Goal: Information Seeking & Learning: Learn about a topic

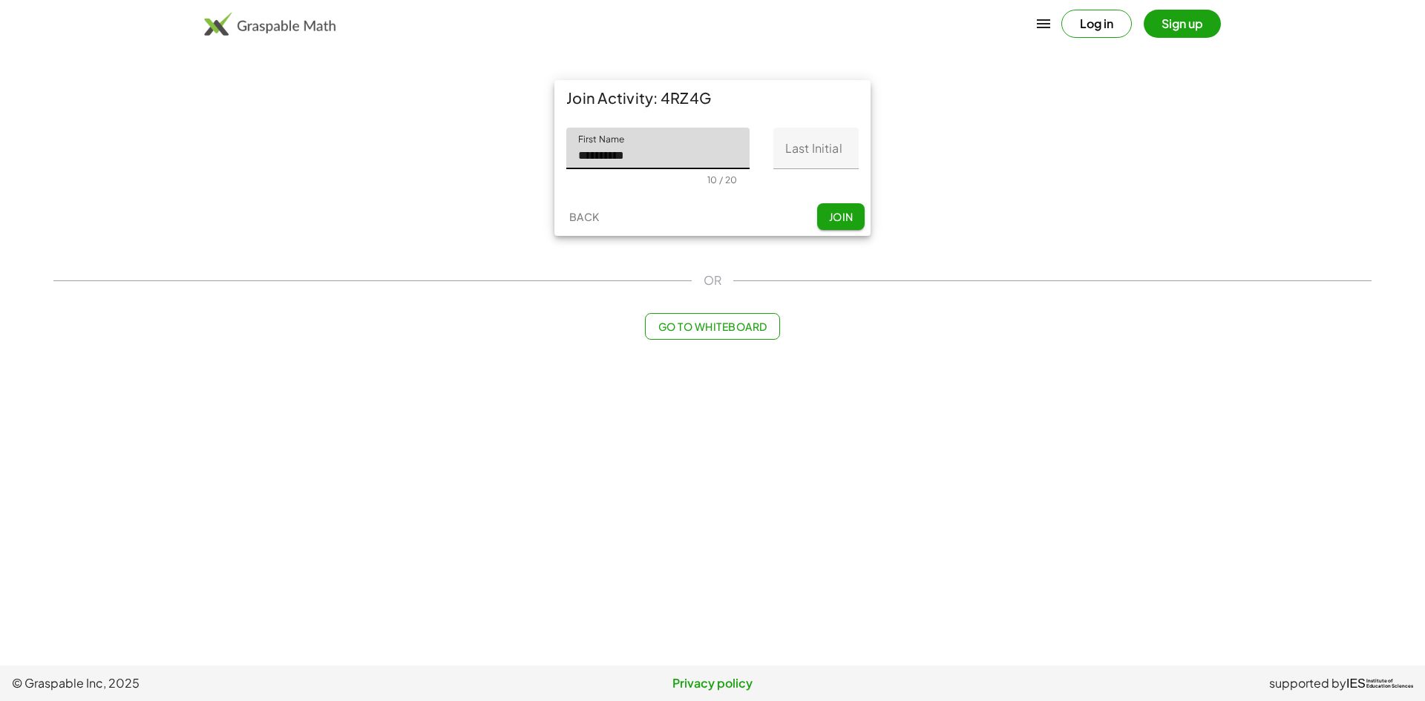
type input "**********"
click at [828, 160] on input "Last Initial" at bounding box center [815, 149] width 85 height 42
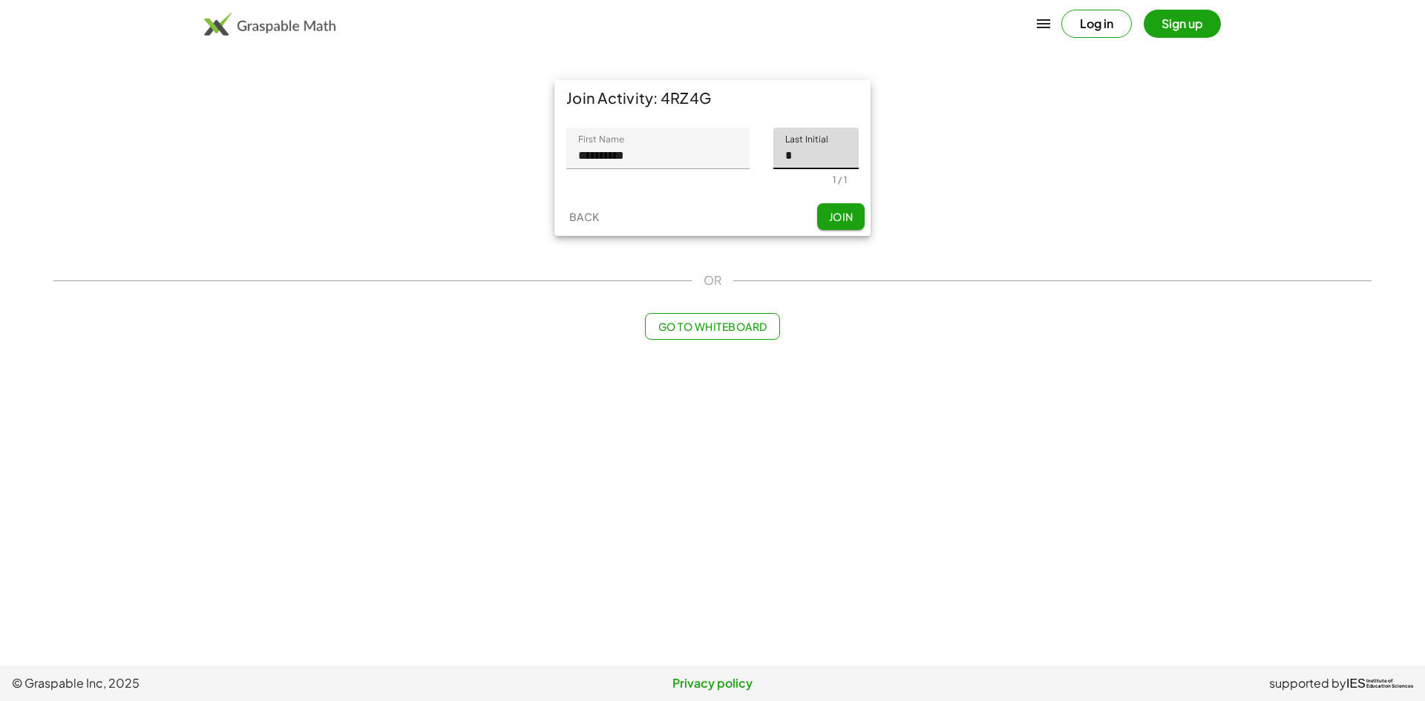
type input "*"
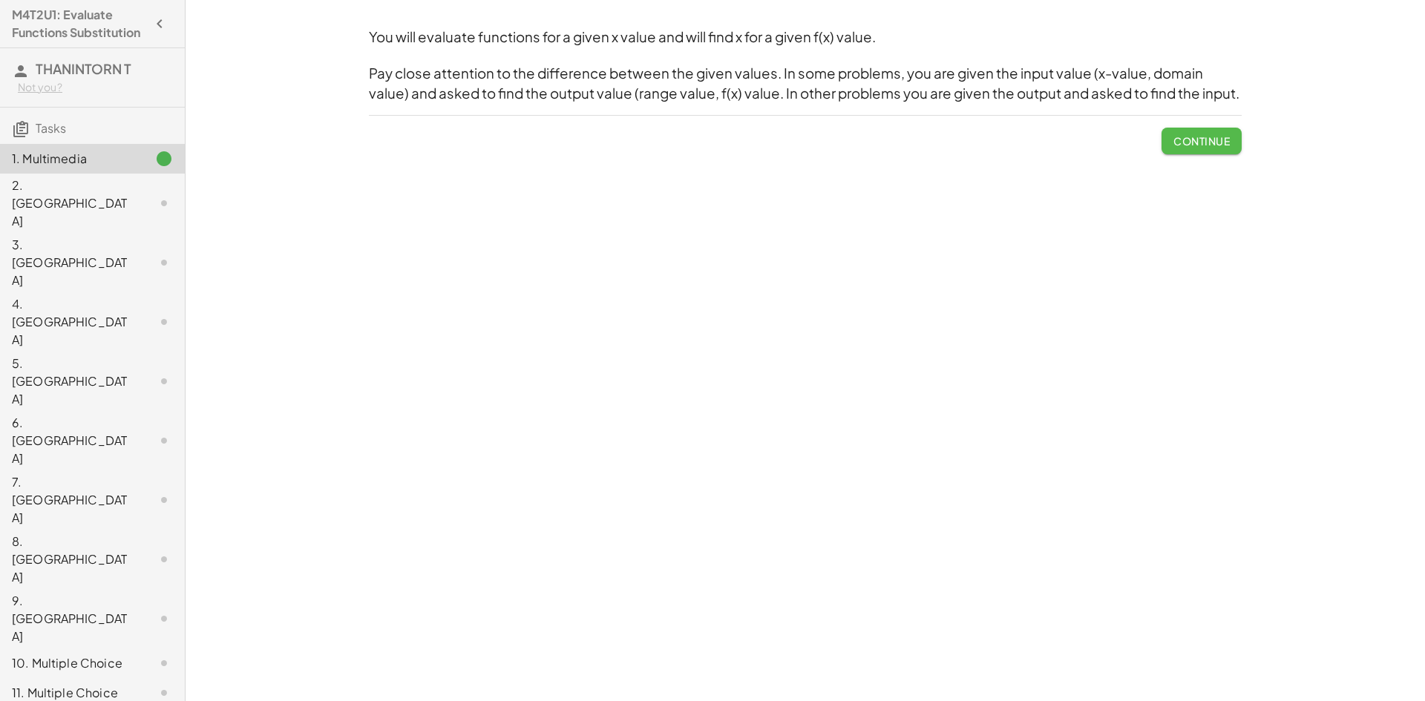
click at [1194, 145] on span "Continue" at bounding box center [1201, 140] width 56 height 13
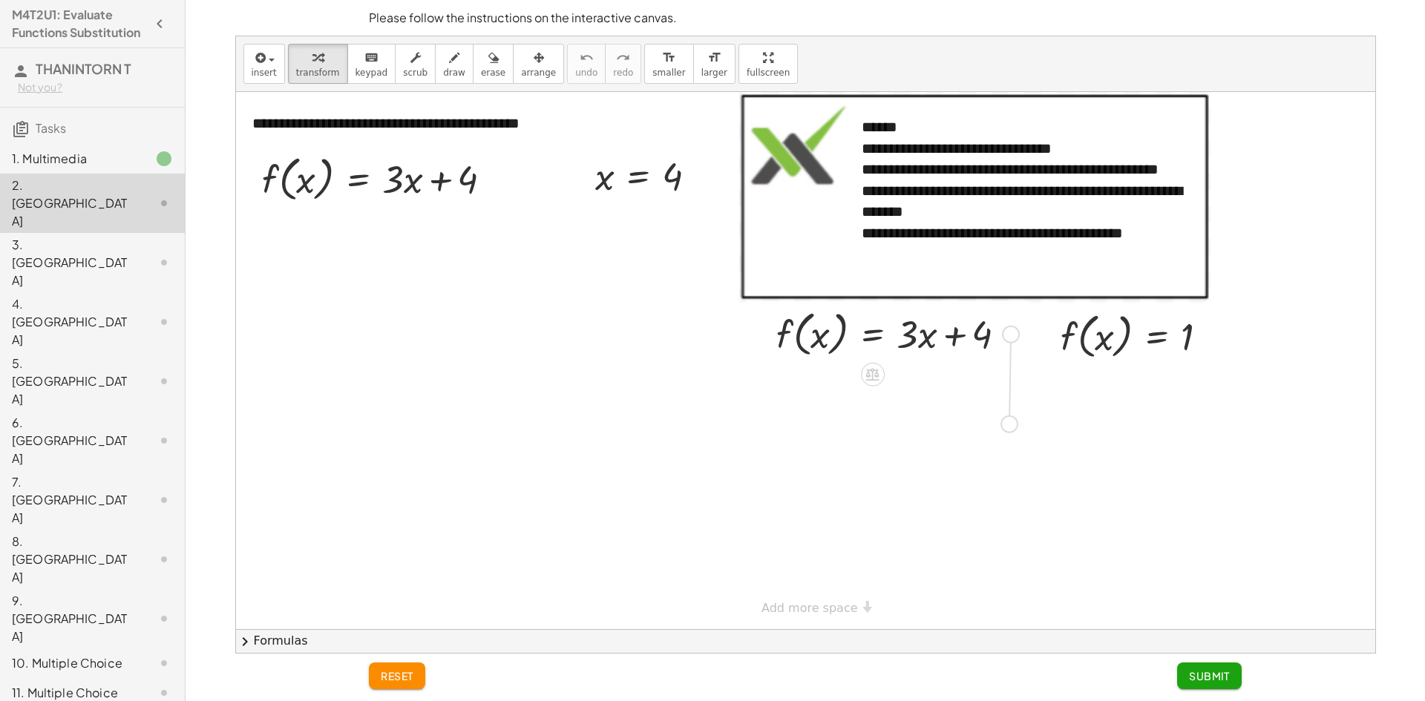
drag, startPoint x: 1006, startPoint y: 335, endPoint x: 1003, endPoint y: 434, distance: 98.7
click at [1003, 434] on div "**********" at bounding box center [805, 360] width 1139 height 537
drag, startPoint x: 367, startPoint y: 188, endPoint x: 302, endPoint y: 181, distance: 65.7
click at [302, 181] on div at bounding box center [383, 178] width 257 height 56
drag, startPoint x: 416, startPoint y: 186, endPoint x: 306, endPoint y: 187, distance: 110.6
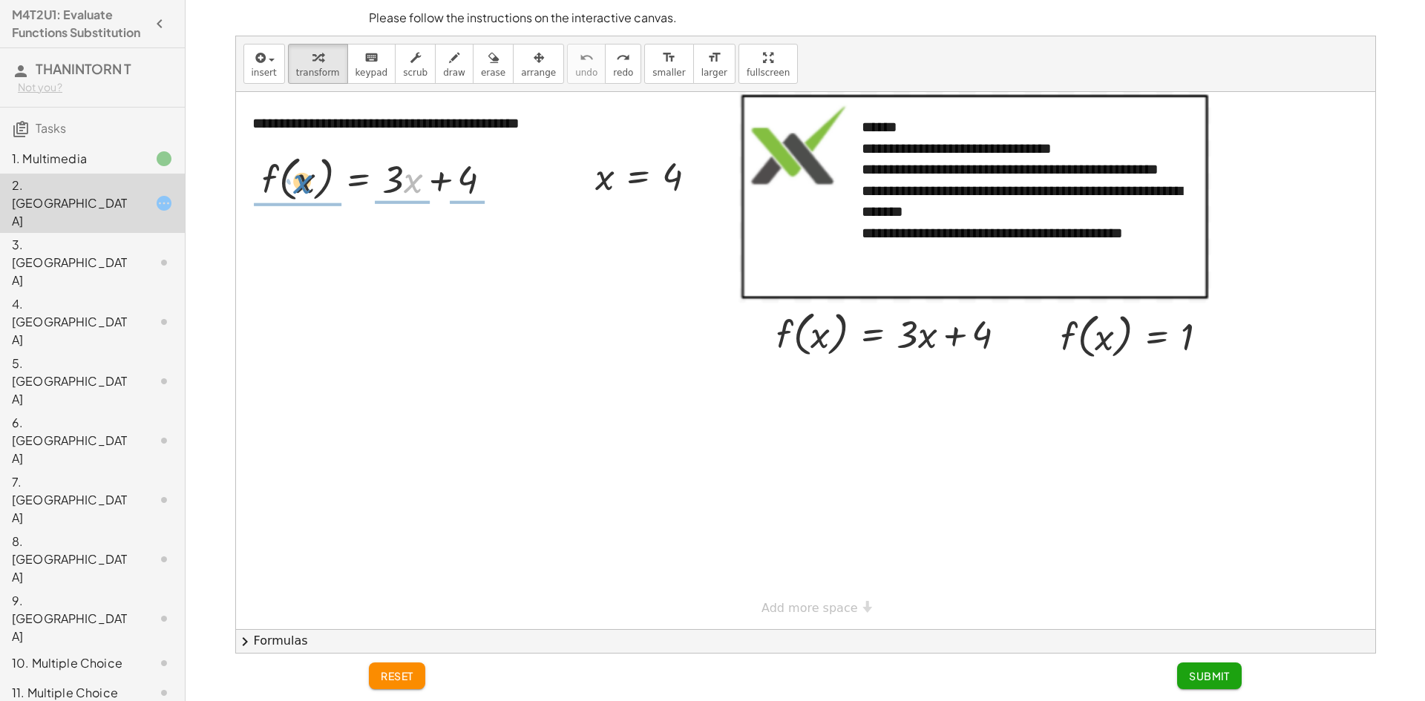
click at [306, 187] on div at bounding box center [383, 178] width 257 height 56
drag, startPoint x: 401, startPoint y: 183, endPoint x: 314, endPoint y: 181, distance: 87.6
click at [314, 181] on div at bounding box center [383, 178] width 257 height 56
drag, startPoint x: 302, startPoint y: 179, endPoint x: 407, endPoint y: 176, distance: 105.4
click at [407, 176] on div at bounding box center [383, 178] width 257 height 56
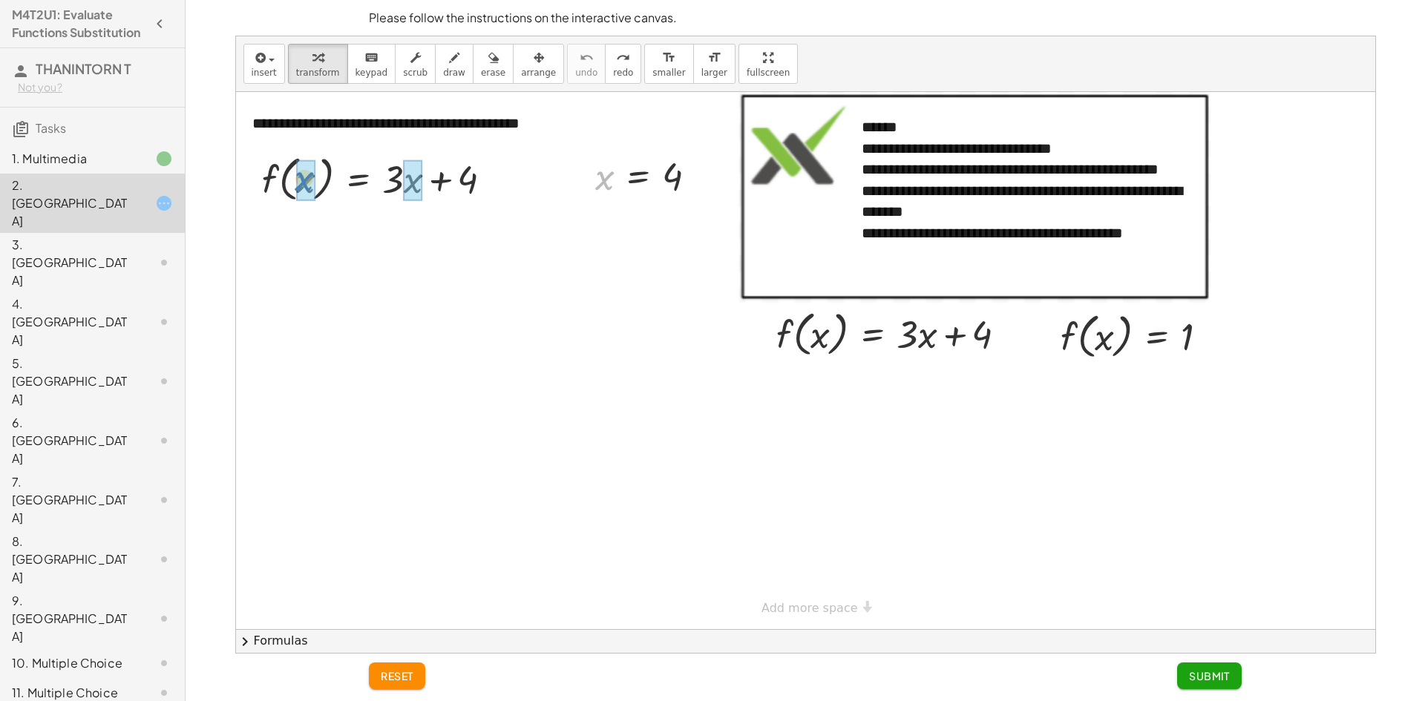
drag, startPoint x: 606, startPoint y: 176, endPoint x: 306, endPoint y: 177, distance: 299.8
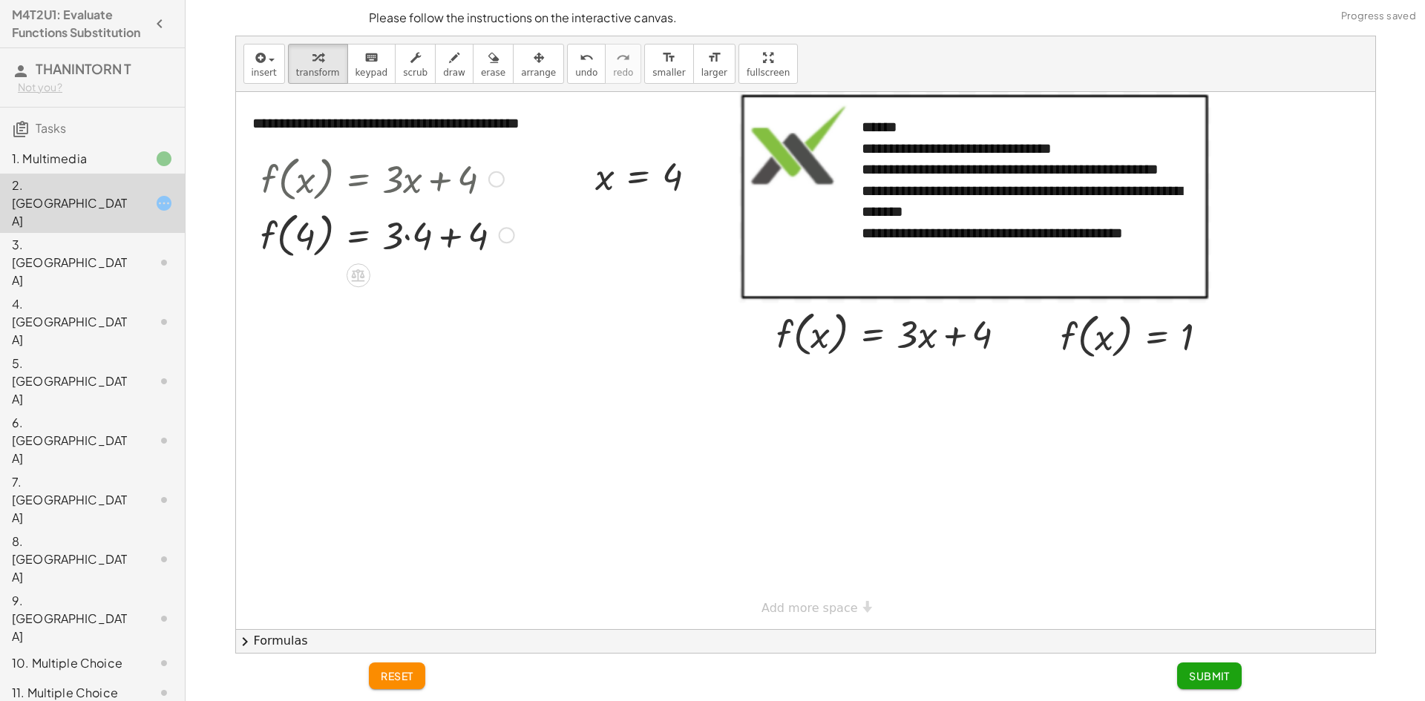
click at [403, 238] on div at bounding box center [387, 234] width 269 height 56
click at [411, 234] on div at bounding box center [387, 234] width 269 height 56
click at [437, 290] on div at bounding box center [387, 290] width 269 height 56
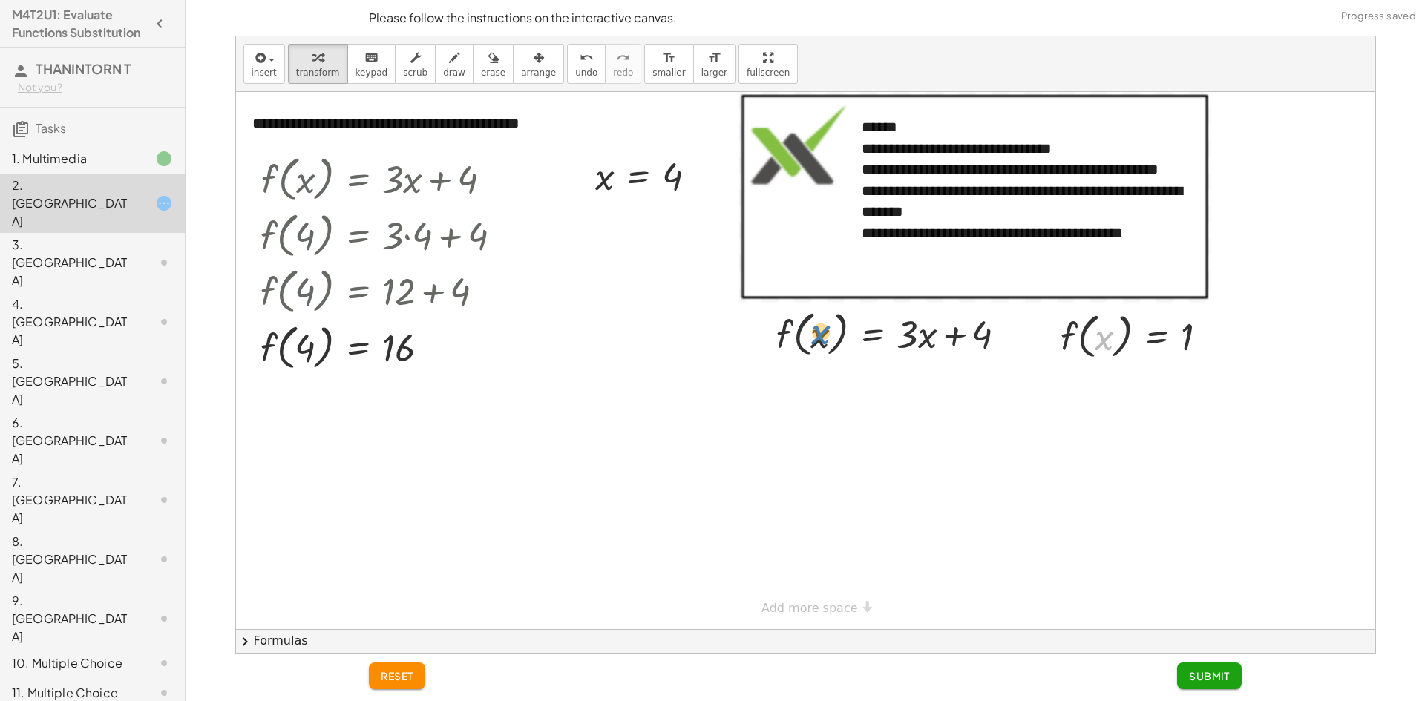
drag, startPoint x: 1098, startPoint y: 339, endPoint x: 814, endPoint y: 333, distance: 283.6
drag, startPoint x: 1061, startPoint y: 341, endPoint x: 789, endPoint y: 340, distance: 272.4
drag, startPoint x: 988, startPoint y: 389, endPoint x: 868, endPoint y: 387, distance: 120.2
click at [868, 387] on div at bounding box center [897, 386] width 257 height 50
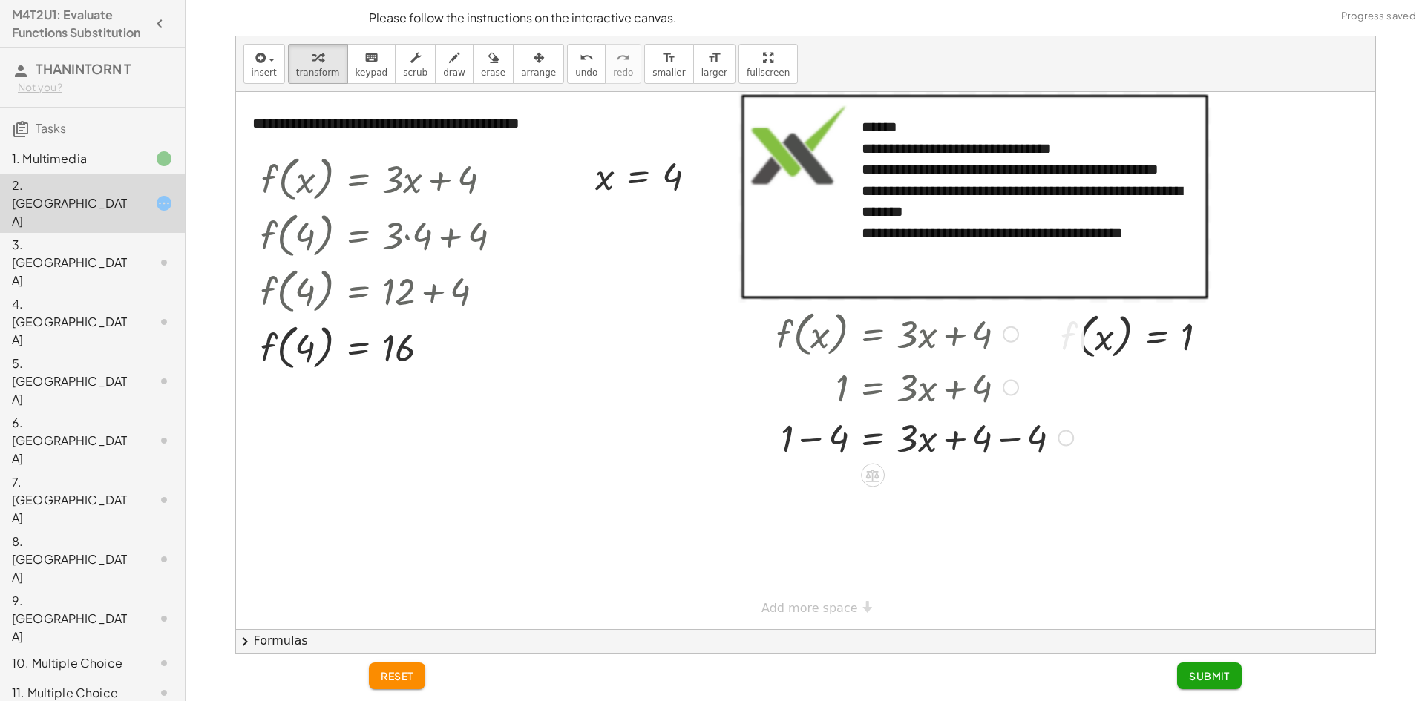
click at [989, 429] on div at bounding box center [925, 437] width 312 height 50
click at [988, 433] on div at bounding box center [925, 437] width 312 height 50
click at [1003, 436] on div at bounding box center [925, 437] width 312 height 50
click at [804, 496] on div at bounding box center [925, 487] width 312 height 50
drag, startPoint x: 925, startPoint y: 541, endPoint x: 933, endPoint y: 540, distance: 8.2
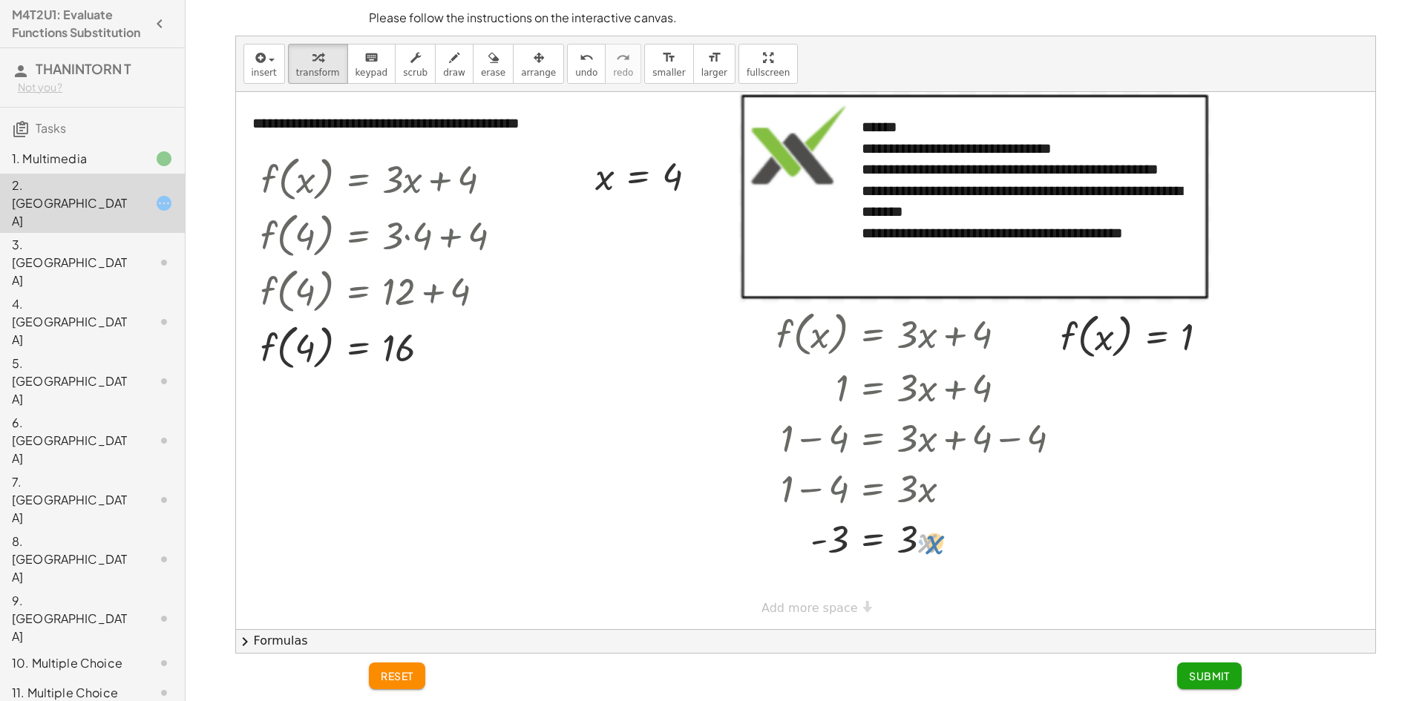
click at [933, 541] on div at bounding box center [925, 538] width 312 height 50
drag, startPoint x: 905, startPoint y: 543, endPoint x: 779, endPoint y: 544, distance: 125.4
click at [779, 544] on div at bounding box center [925, 538] width 312 height 50
click at [575, 65] on div "undo" at bounding box center [586, 57] width 22 height 18
drag, startPoint x: 909, startPoint y: 536, endPoint x: 825, endPoint y: 565, distance: 88.7
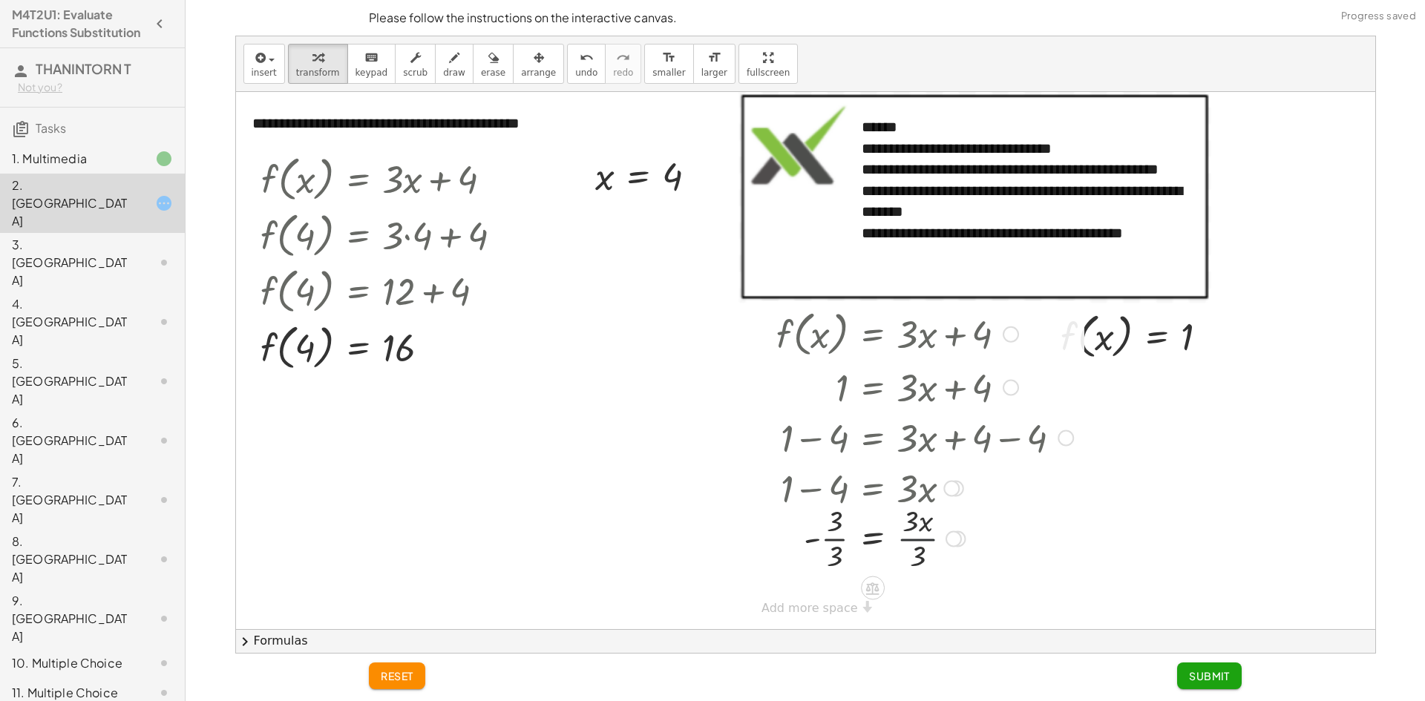
click at [906, 536] on div at bounding box center [925, 537] width 312 height 74
click at [843, 541] on div at bounding box center [925, 537] width 312 height 74
click at [1210, 675] on span "Submit" at bounding box center [1209, 675] width 41 height 13
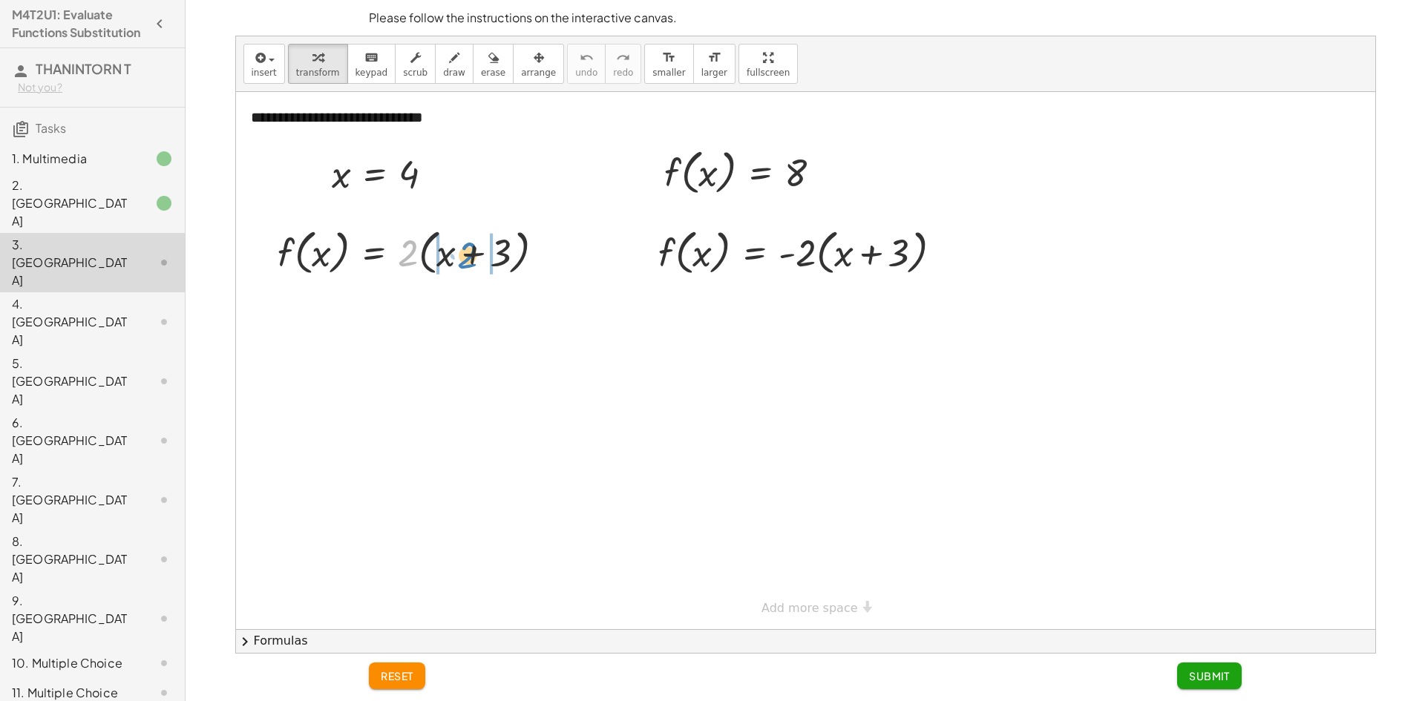
drag, startPoint x: 411, startPoint y: 255, endPoint x: 472, endPoint y: 256, distance: 60.9
click at [472, 256] on div at bounding box center [416, 251] width 293 height 56
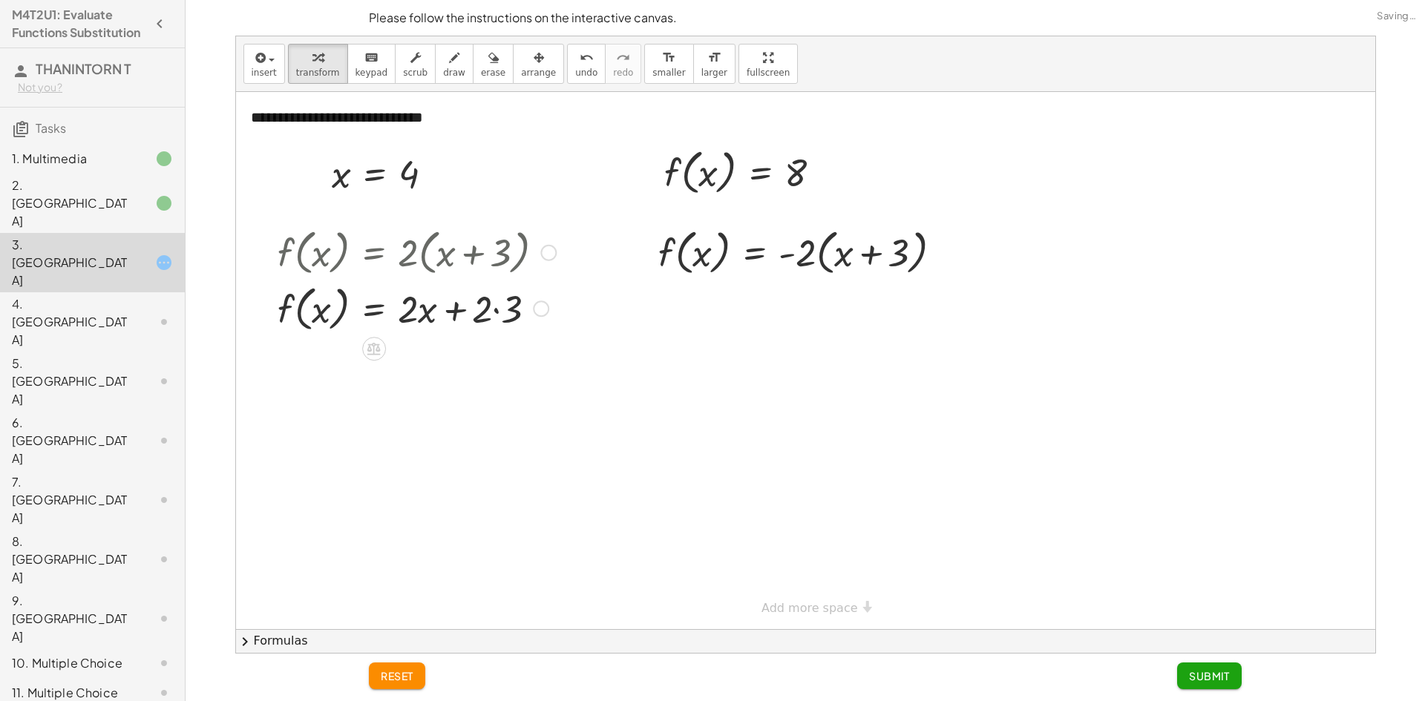
click at [504, 311] on div at bounding box center [416, 308] width 293 height 56
click at [429, 368] on div at bounding box center [416, 363] width 293 height 56
click at [452, 365] on div at bounding box center [416, 363] width 293 height 56
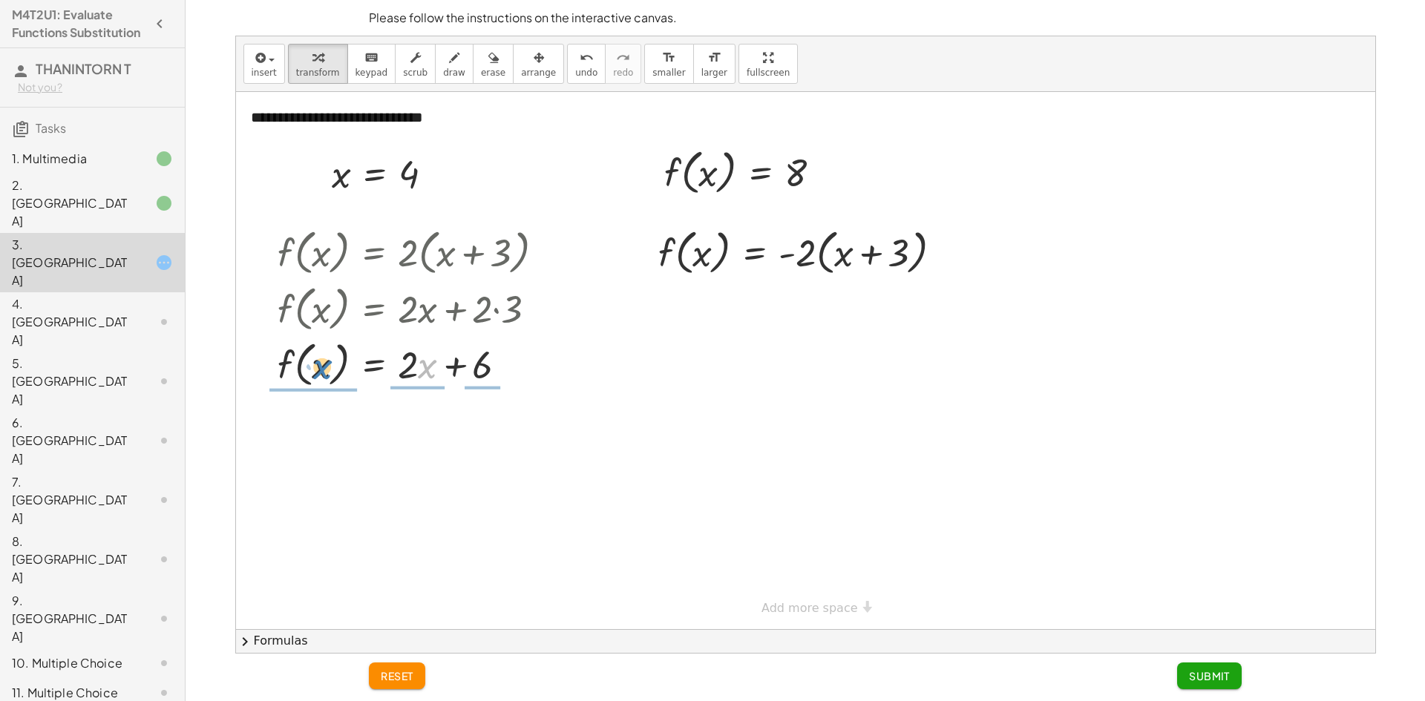
drag, startPoint x: 427, startPoint y: 365, endPoint x: 321, endPoint y: 366, distance: 105.4
click at [321, 366] on div at bounding box center [416, 363] width 293 height 56
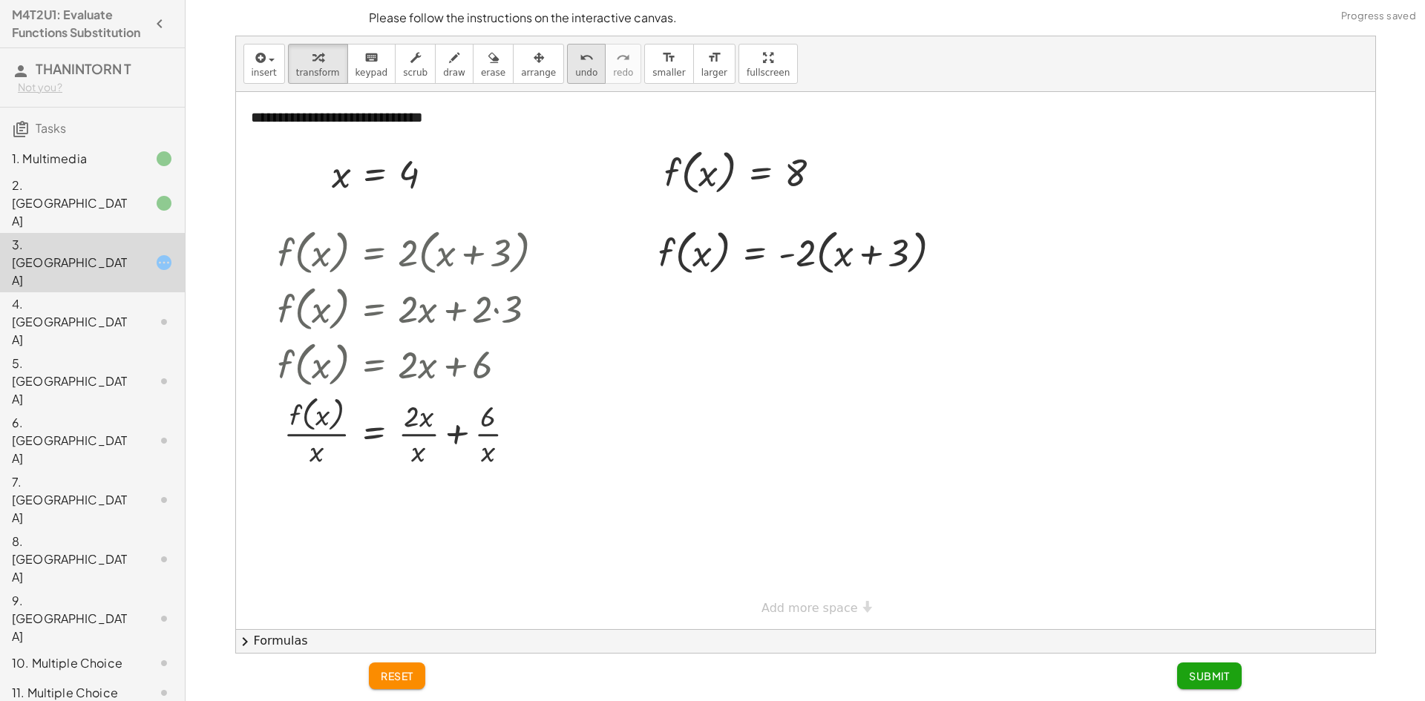
click at [575, 76] on span "undo" at bounding box center [586, 73] width 22 height 10
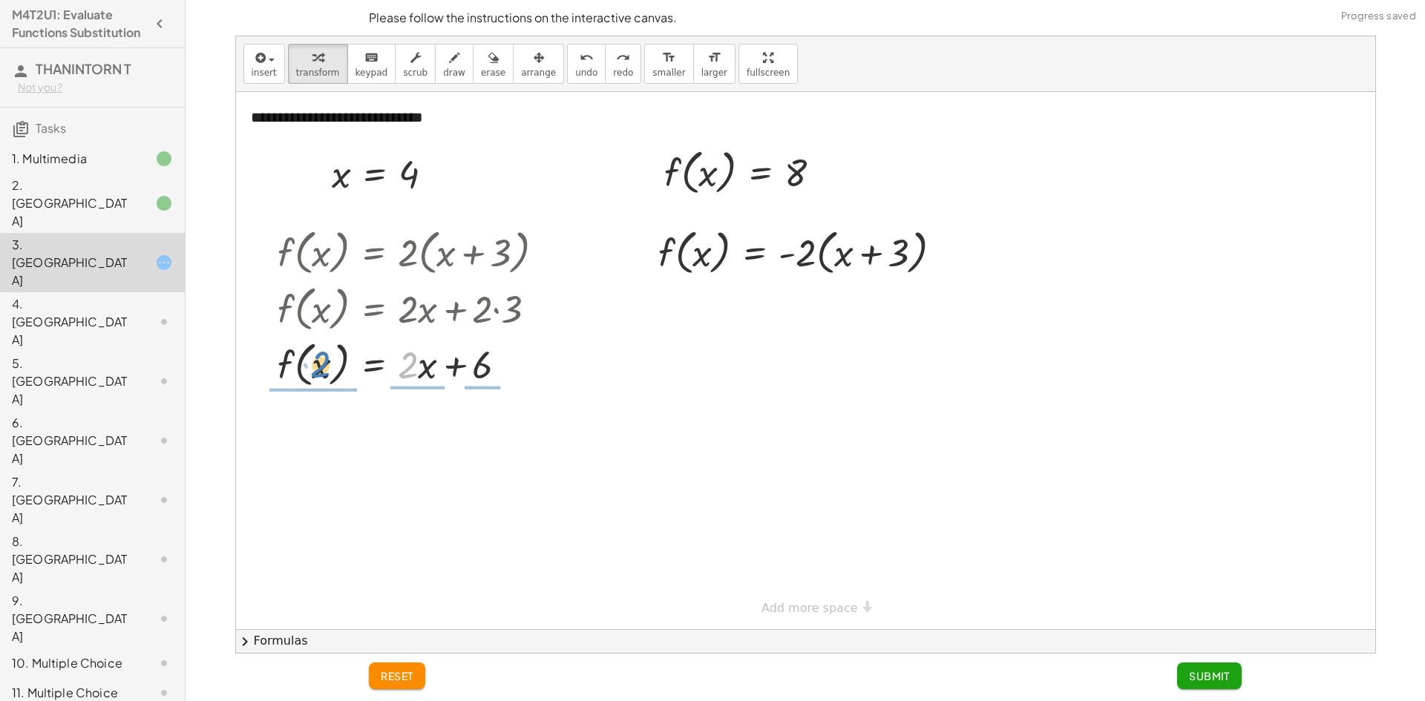
drag, startPoint x: 411, startPoint y: 363, endPoint x: 326, endPoint y: 363, distance: 85.3
click at [326, 363] on div at bounding box center [416, 363] width 293 height 56
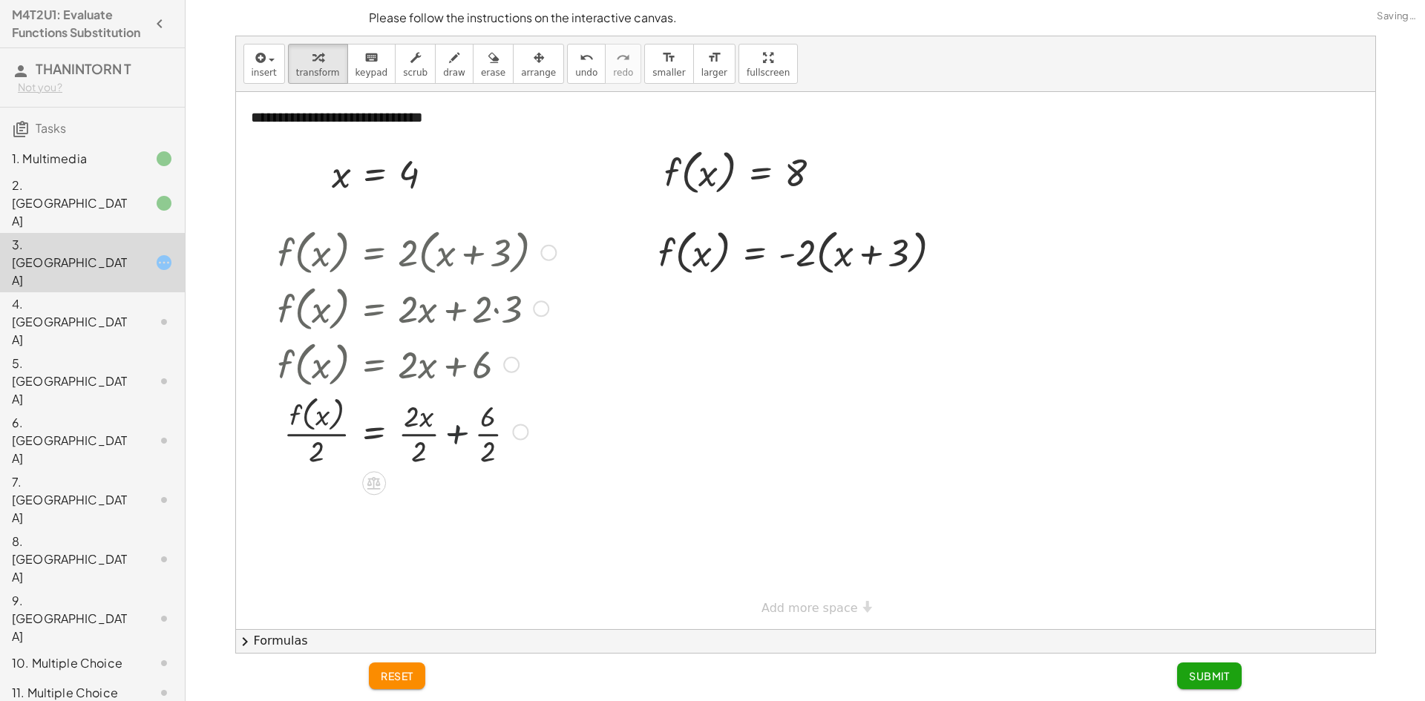
click at [450, 436] on div at bounding box center [416, 431] width 293 height 79
drag, startPoint x: 338, startPoint y: 508, endPoint x: 327, endPoint y: 503, distance: 11.3
click at [332, 511] on div at bounding box center [416, 509] width 293 height 79
drag, startPoint x: 320, startPoint y: 500, endPoint x: 334, endPoint y: 472, distance: 31.5
click at [319, 500] on div at bounding box center [416, 509] width 293 height 79
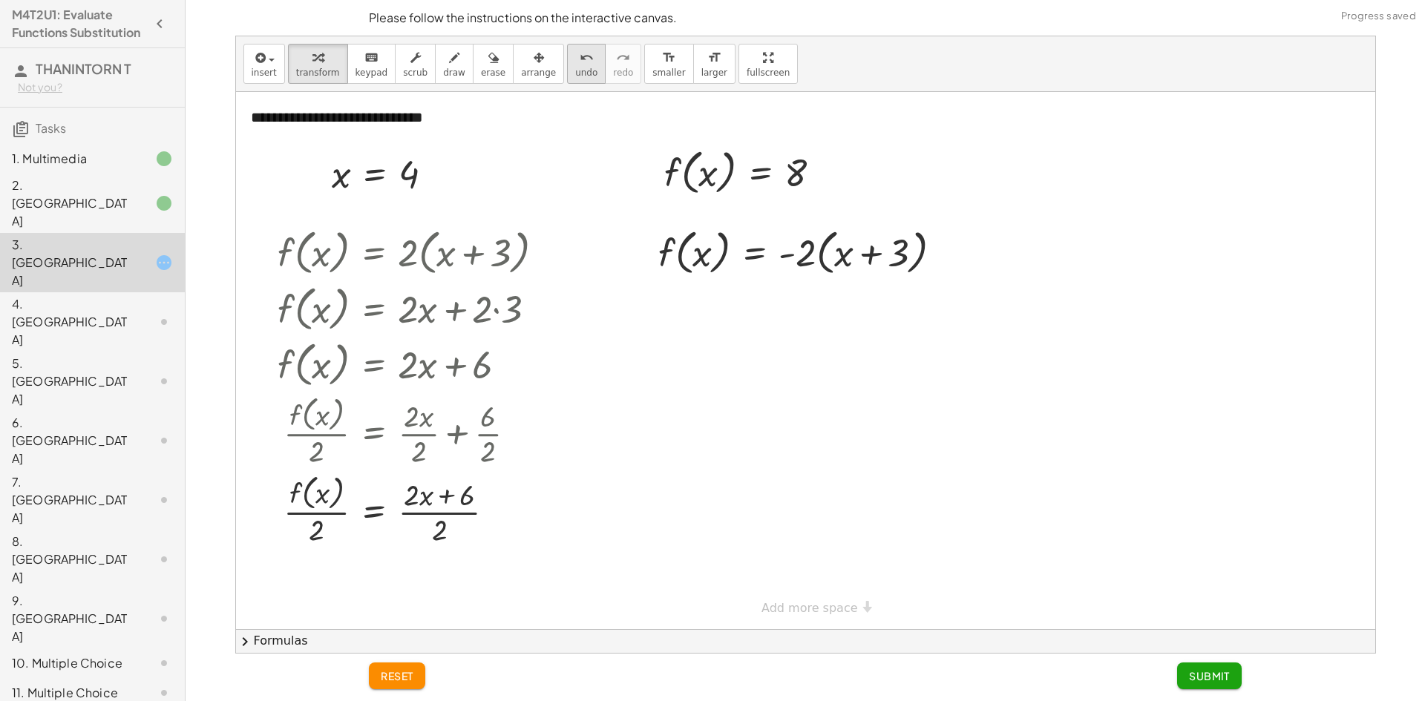
click at [580, 62] on icon "undo" at bounding box center [587, 58] width 14 height 18
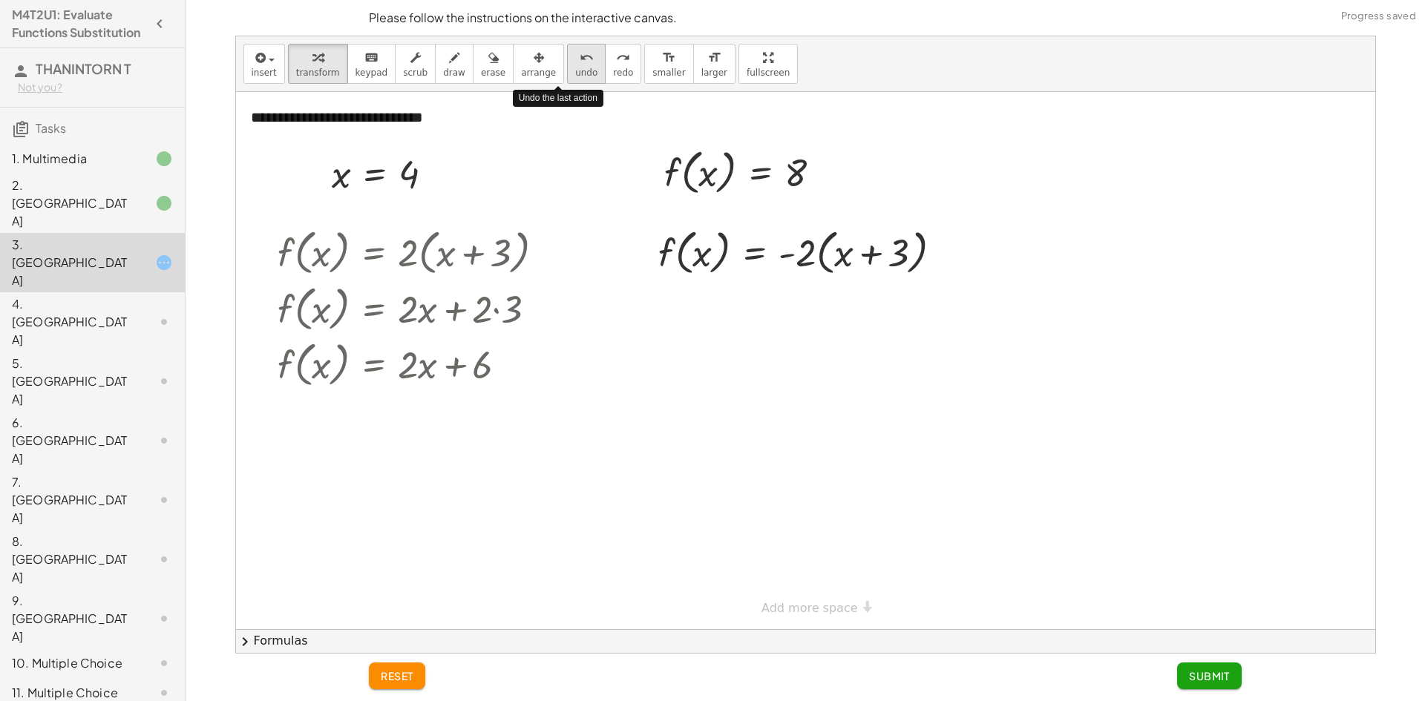
click at [580, 62] on icon "undo" at bounding box center [587, 58] width 14 height 18
drag, startPoint x: 405, startPoint y: 373, endPoint x: 417, endPoint y: 384, distance: 15.8
click at [389, 374] on div at bounding box center [416, 363] width 293 height 56
drag, startPoint x: 425, startPoint y: 370, endPoint x: 390, endPoint y: 368, distance: 35.7
click at [390, 368] on div at bounding box center [416, 363] width 293 height 56
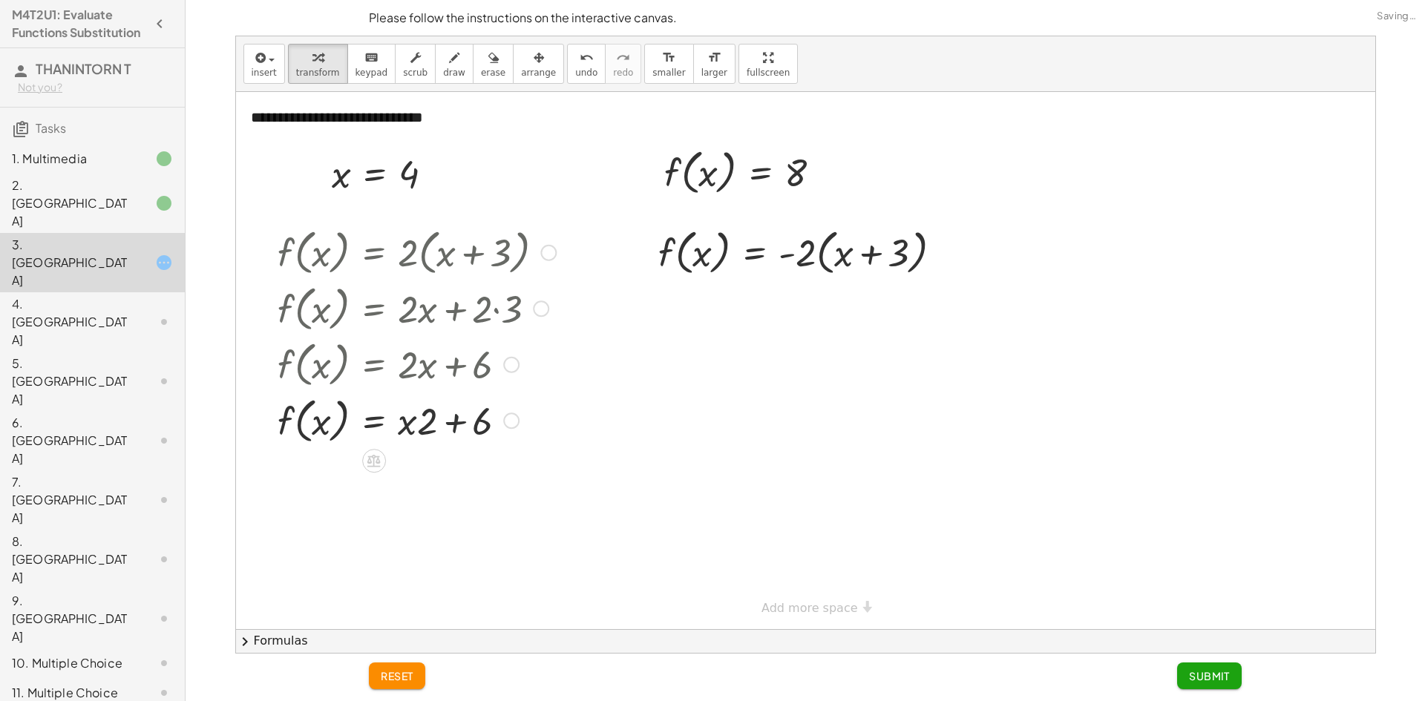
click at [446, 415] on div at bounding box center [416, 420] width 293 height 56
click at [567, 66] on button "undo undo" at bounding box center [586, 64] width 39 height 40
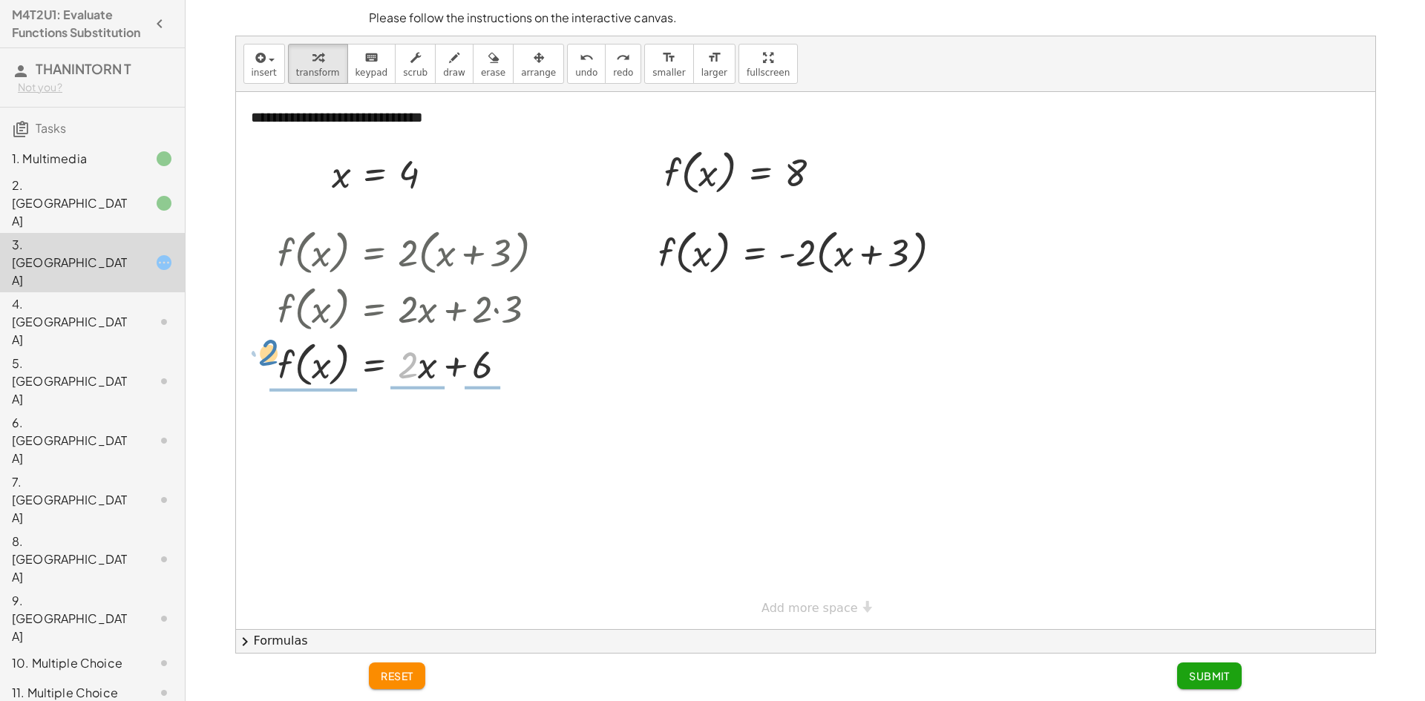
drag, startPoint x: 403, startPoint y: 367, endPoint x: 263, endPoint y: 355, distance: 140.8
click at [263, 355] on div "f ( , x ) = · 2 · ( + x + 3 ) f ( , x ) = + · 2 · x + · 2 · 3 · 2 f ( , x ) = +…" at bounding box center [411, 308] width 312 height 176
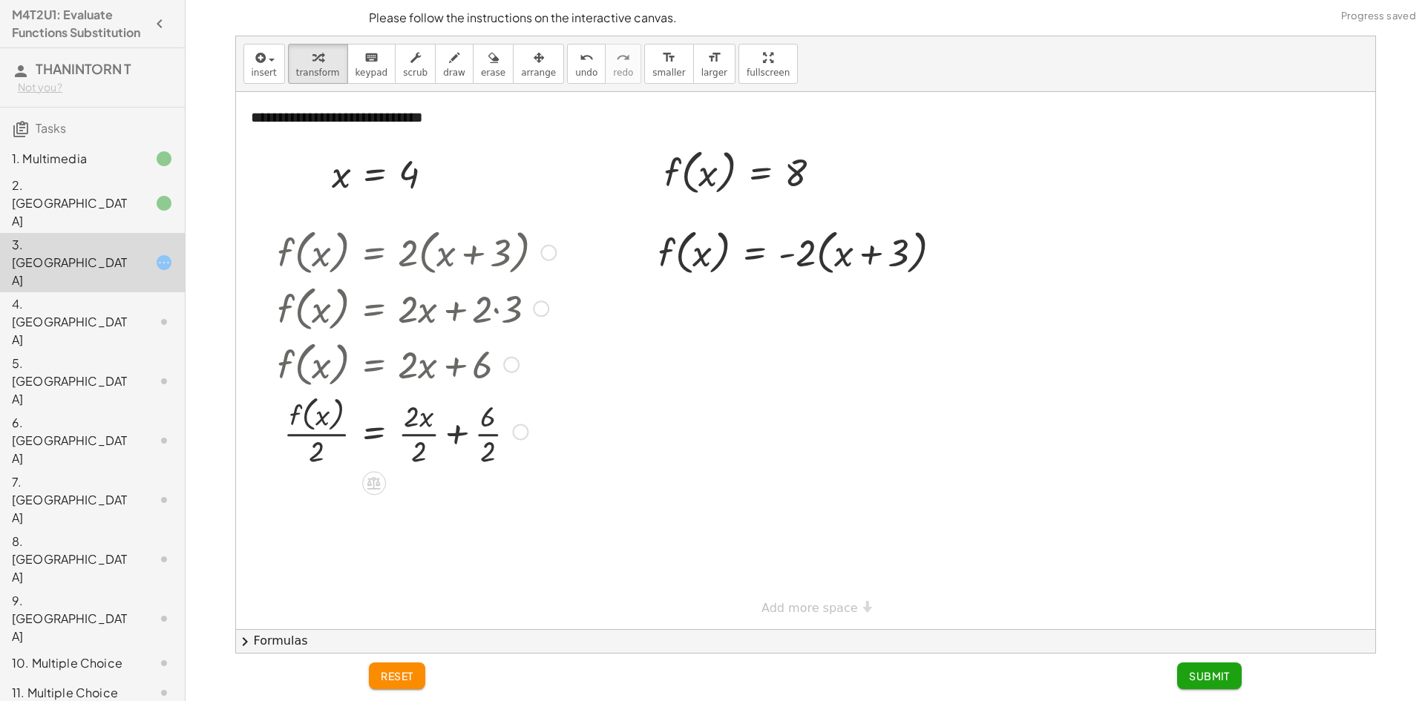
click at [441, 433] on div at bounding box center [416, 431] width 293 height 79
click at [439, 495] on div at bounding box center [416, 509] width 293 height 79
drag, startPoint x: 312, startPoint y: 534, endPoint x: 317, endPoint y: 498, distance: 35.9
click at [318, 499] on div at bounding box center [416, 509] width 293 height 79
drag, startPoint x: 424, startPoint y: 496, endPoint x: 316, endPoint y: 491, distance: 107.7
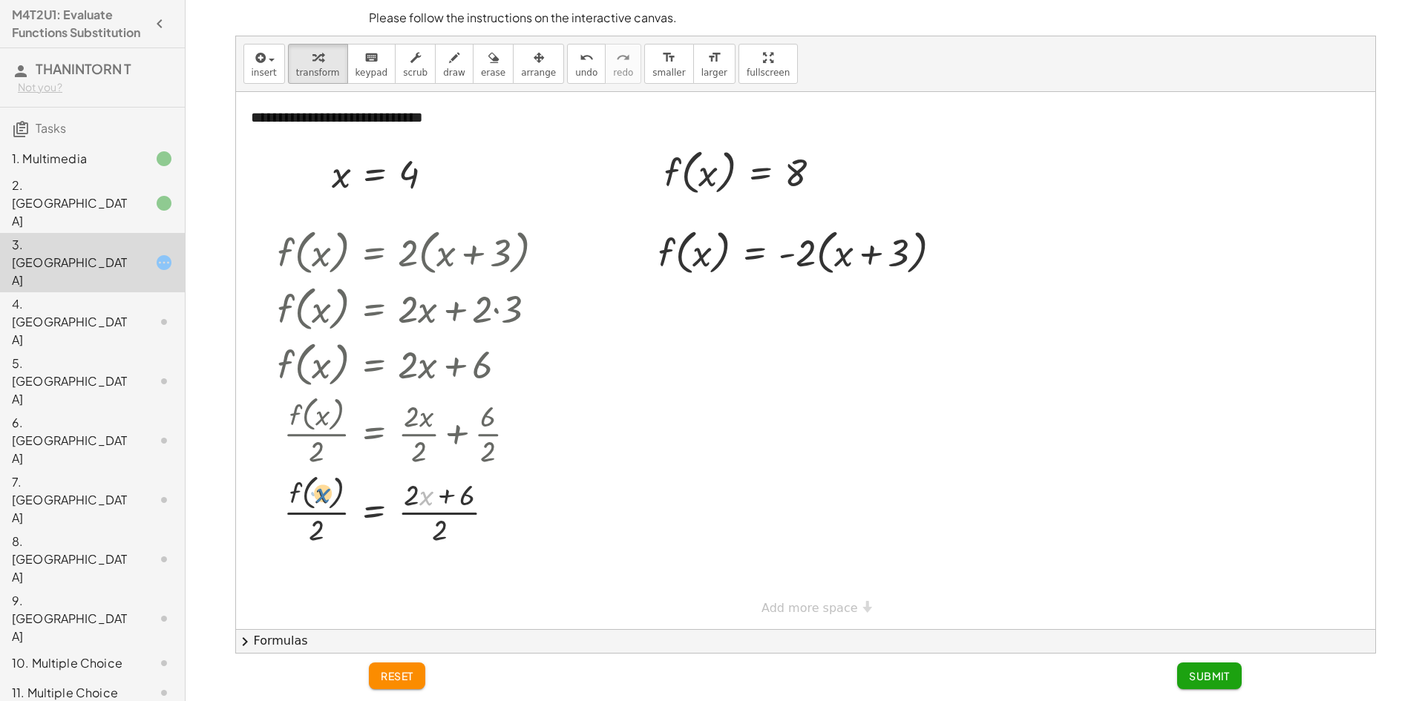
click at [316, 491] on div at bounding box center [416, 509] width 293 height 79
click at [575, 68] on span "undo" at bounding box center [586, 73] width 22 height 10
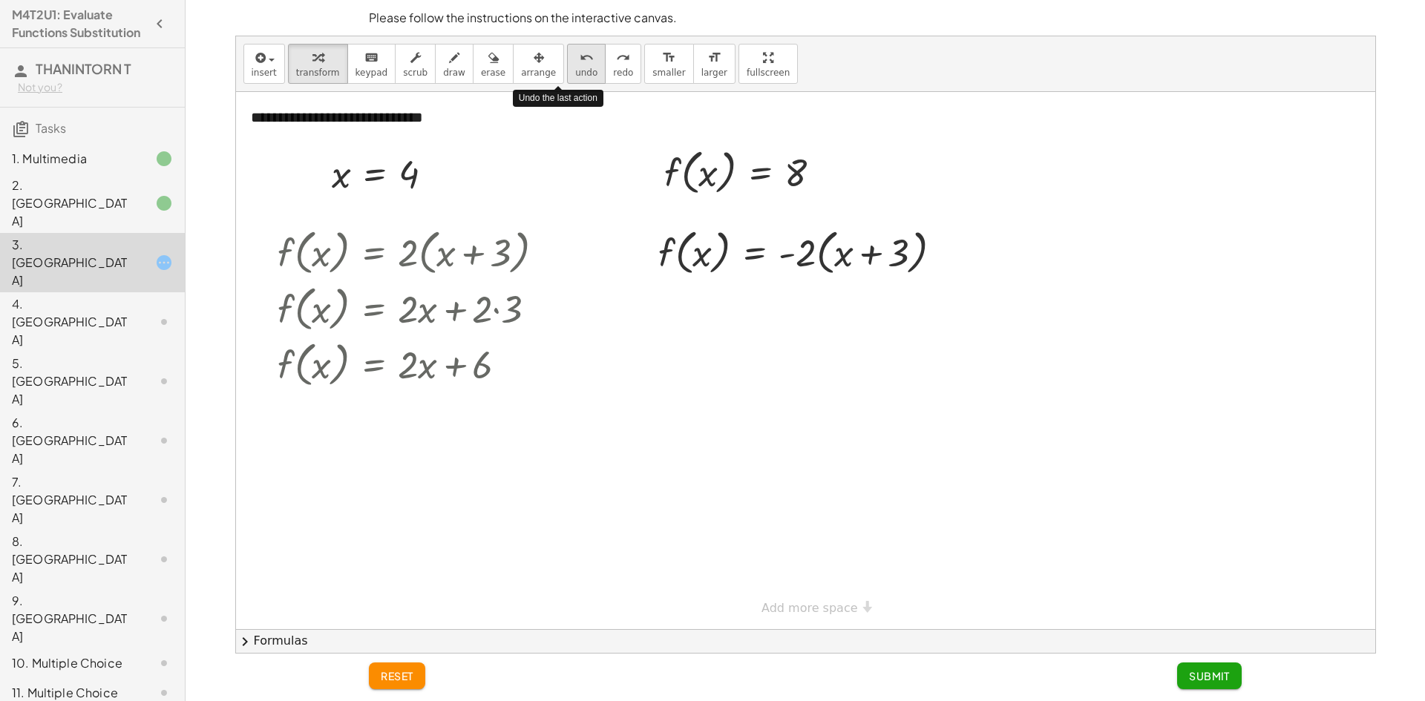
click at [567, 68] on button "undo undo" at bounding box center [586, 64] width 39 height 40
drag, startPoint x: 418, startPoint y: 367, endPoint x: 427, endPoint y: 363, distance: 10.0
click at [427, 363] on div at bounding box center [416, 363] width 293 height 56
drag, startPoint x: 425, startPoint y: 365, endPoint x: 240, endPoint y: 355, distance: 185.1
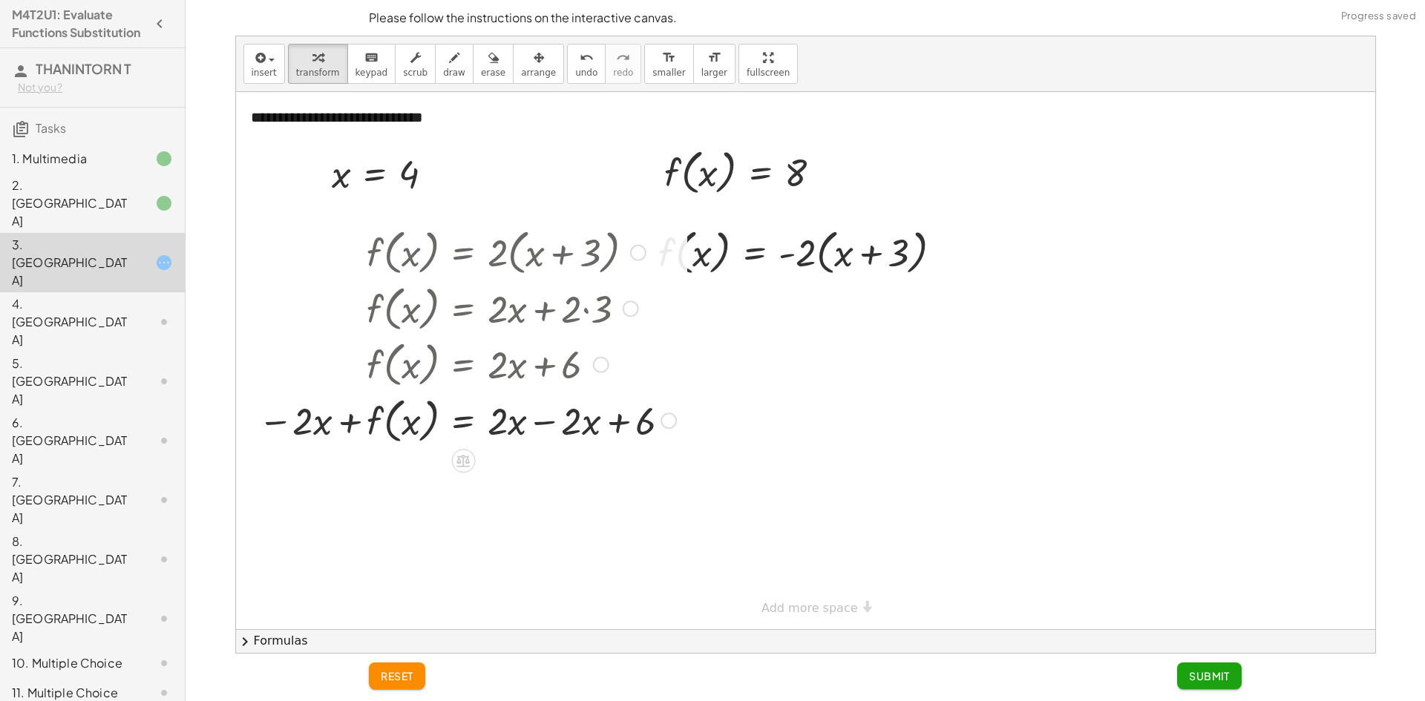
click at [608, 421] on div at bounding box center [467, 420] width 433 height 56
drag, startPoint x: 589, startPoint y: 422, endPoint x: 247, endPoint y: 415, distance: 342.2
click at [247, 415] on div "f ( , x ) = · 2 · ( + x + 3 ) f ( , x ) = + · 2 · x + · 2 · 3 f ( , x ) = + · 2…" at bounding box center [461, 336] width 451 height 232
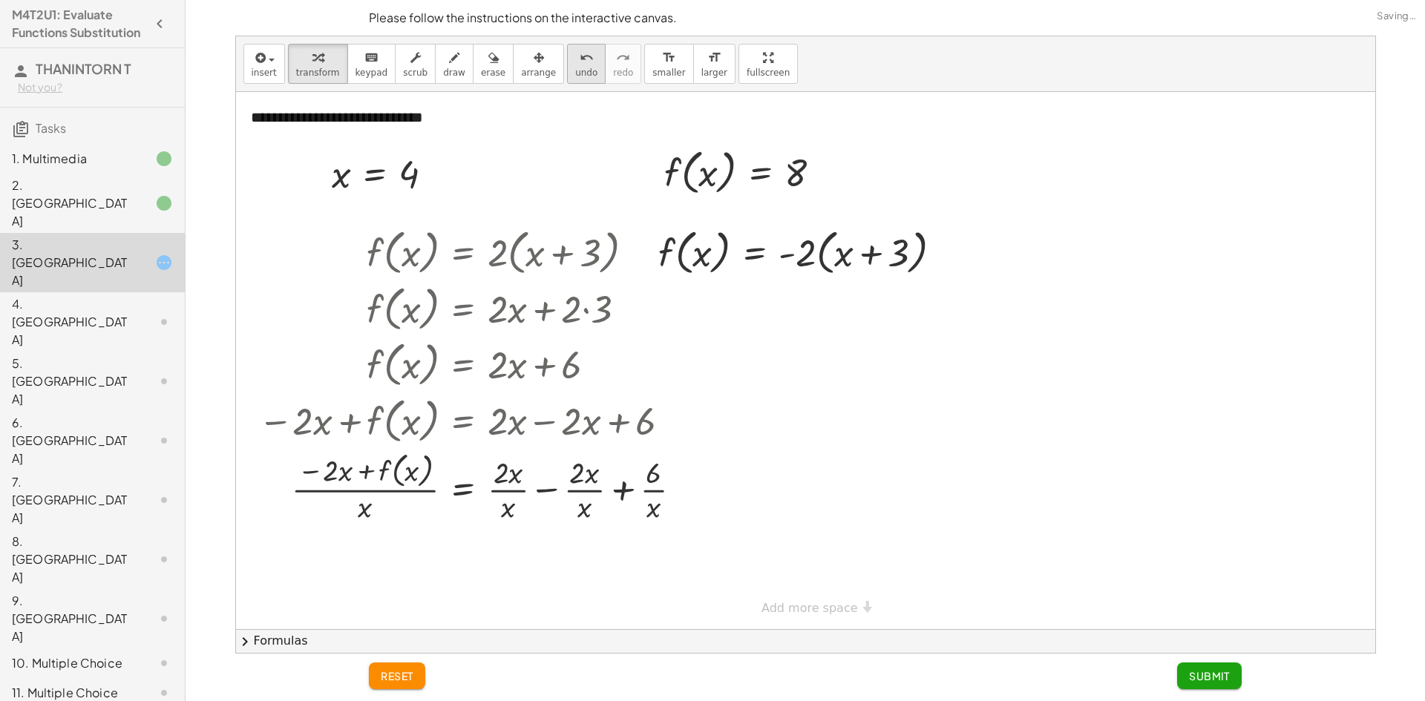
click at [580, 57] on icon "undo" at bounding box center [587, 58] width 14 height 18
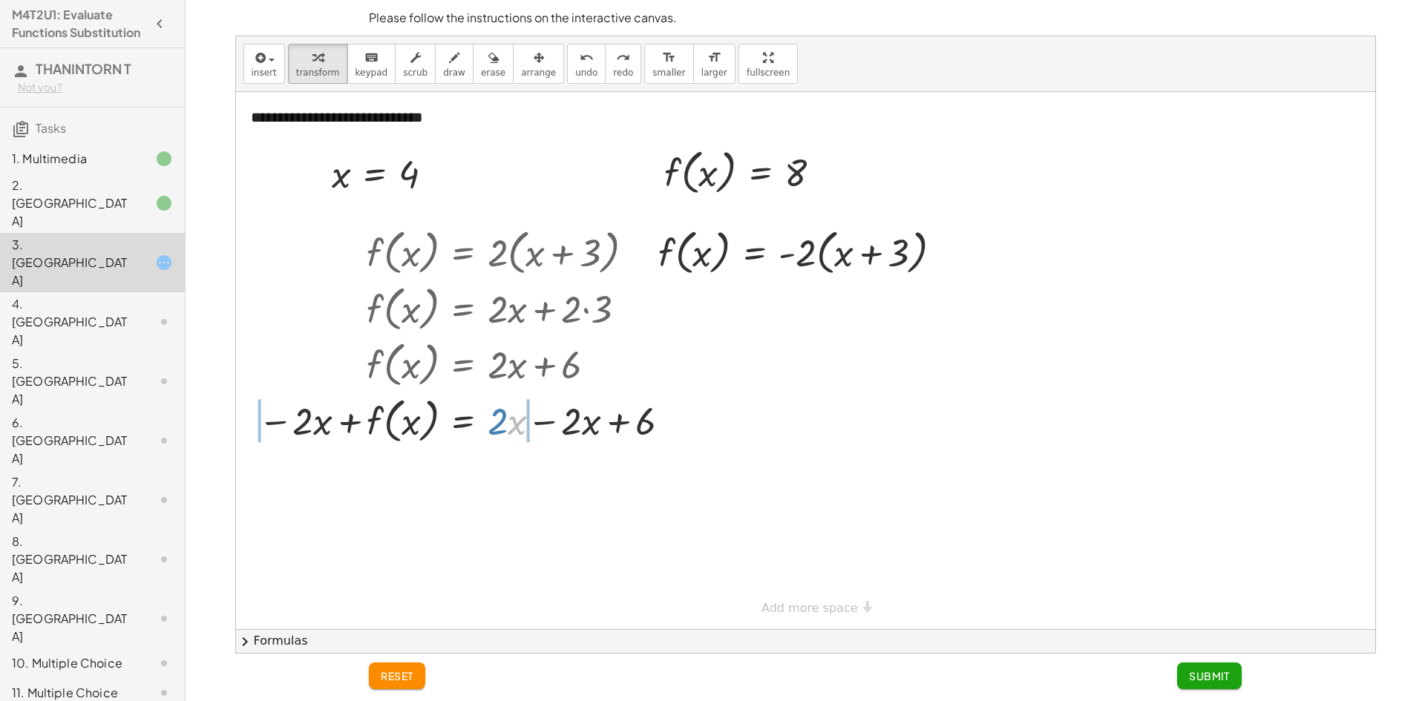
drag, startPoint x: 523, startPoint y: 431, endPoint x: 217, endPoint y: 413, distance: 307.0
click at [217, 413] on div "**********" at bounding box center [804, 345] width 1227 height 618
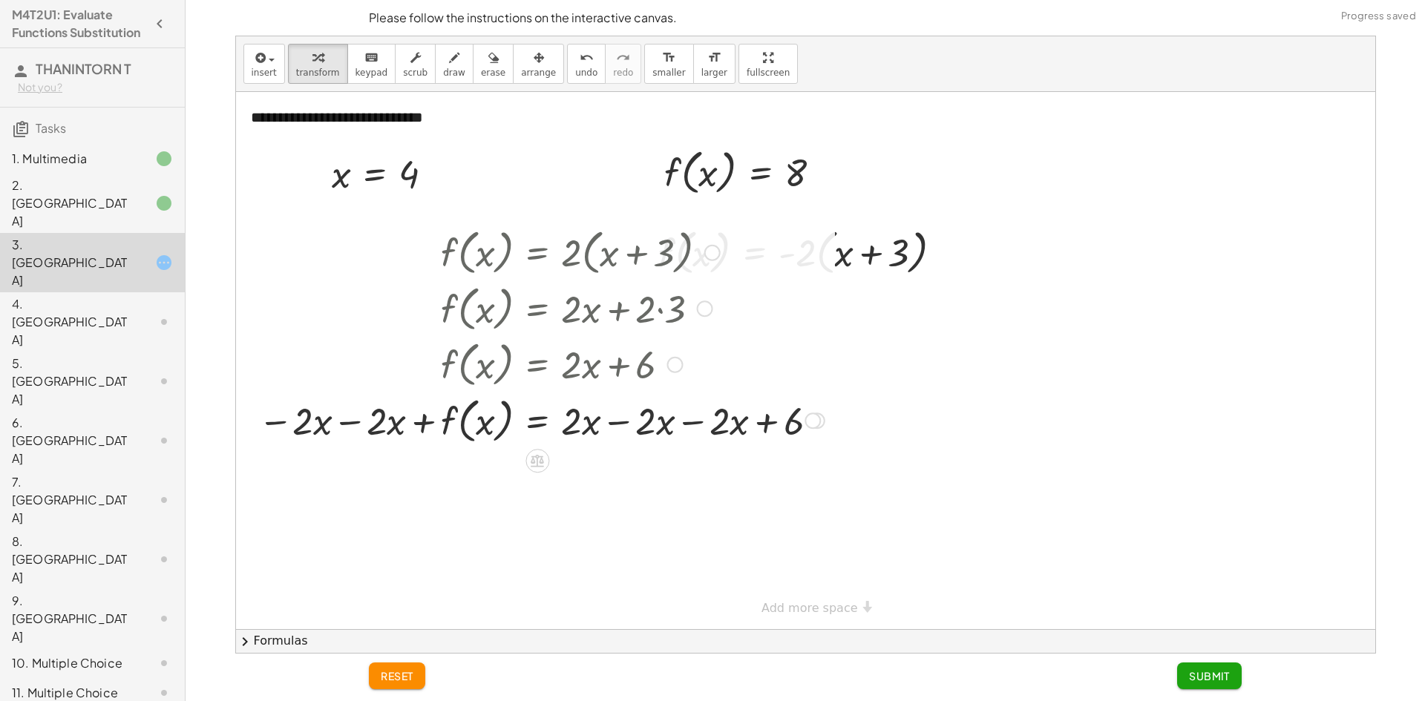
click at [755, 422] on div at bounding box center [541, 420] width 581 height 56
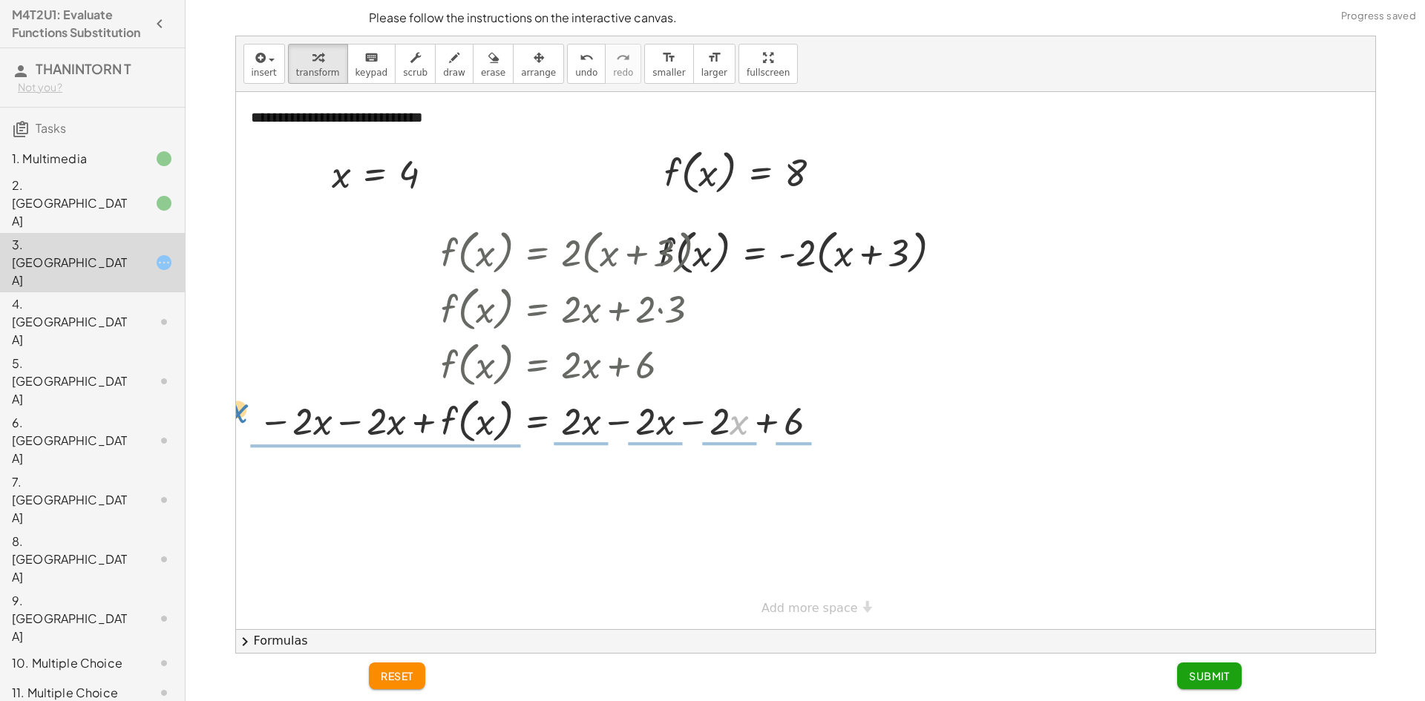
drag, startPoint x: 738, startPoint y: 424, endPoint x: 242, endPoint y: 406, distance: 496.1
click at [240, 408] on div "f ( , x ) = · 2 · ( + x + 3 ) f ( , x ) = + · 2 · x + · 2 · 3 f ( , x ) = + · 2…" at bounding box center [536, 336] width 600 height 232
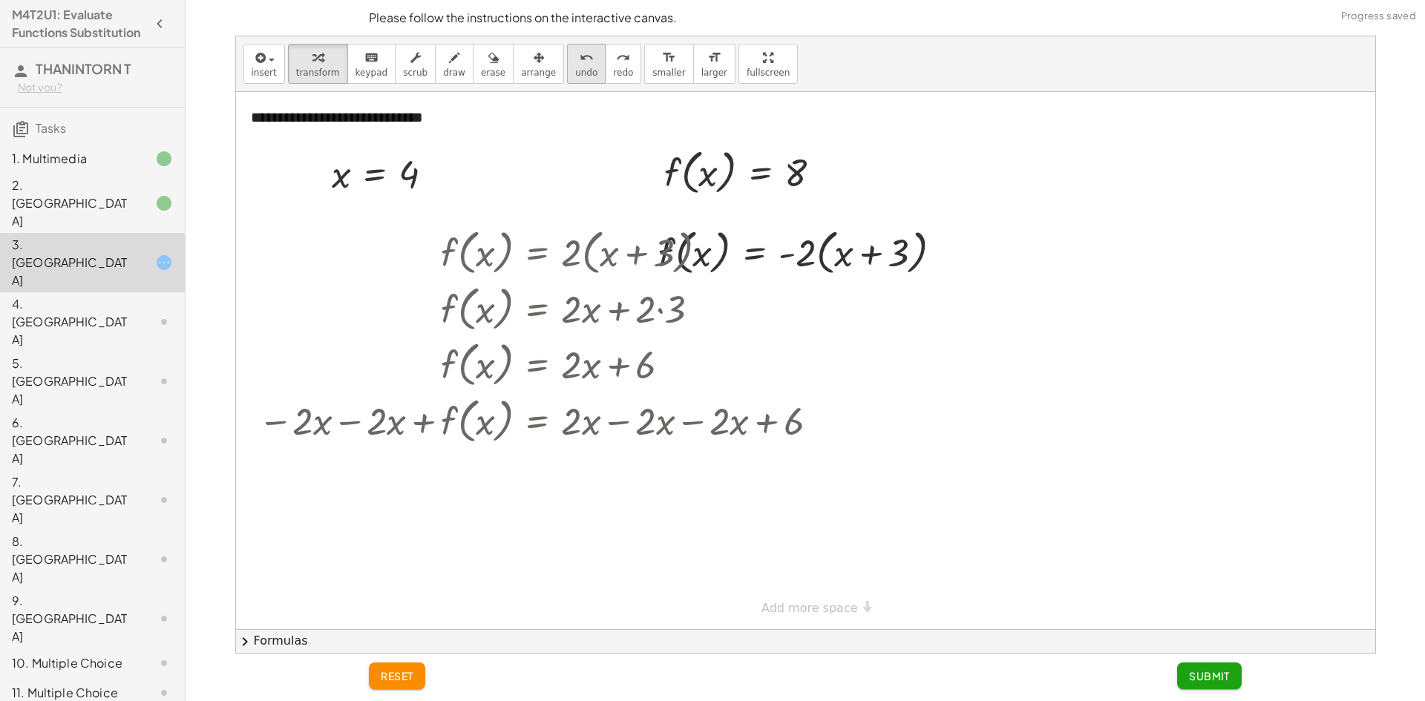
click at [567, 61] on button "undo undo" at bounding box center [586, 64] width 39 height 40
drag, startPoint x: 583, startPoint y: 423, endPoint x: 226, endPoint y: 418, distance: 357.0
click at [226, 418] on div "**********" at bounding box center [804, 345] width 1227 height 618
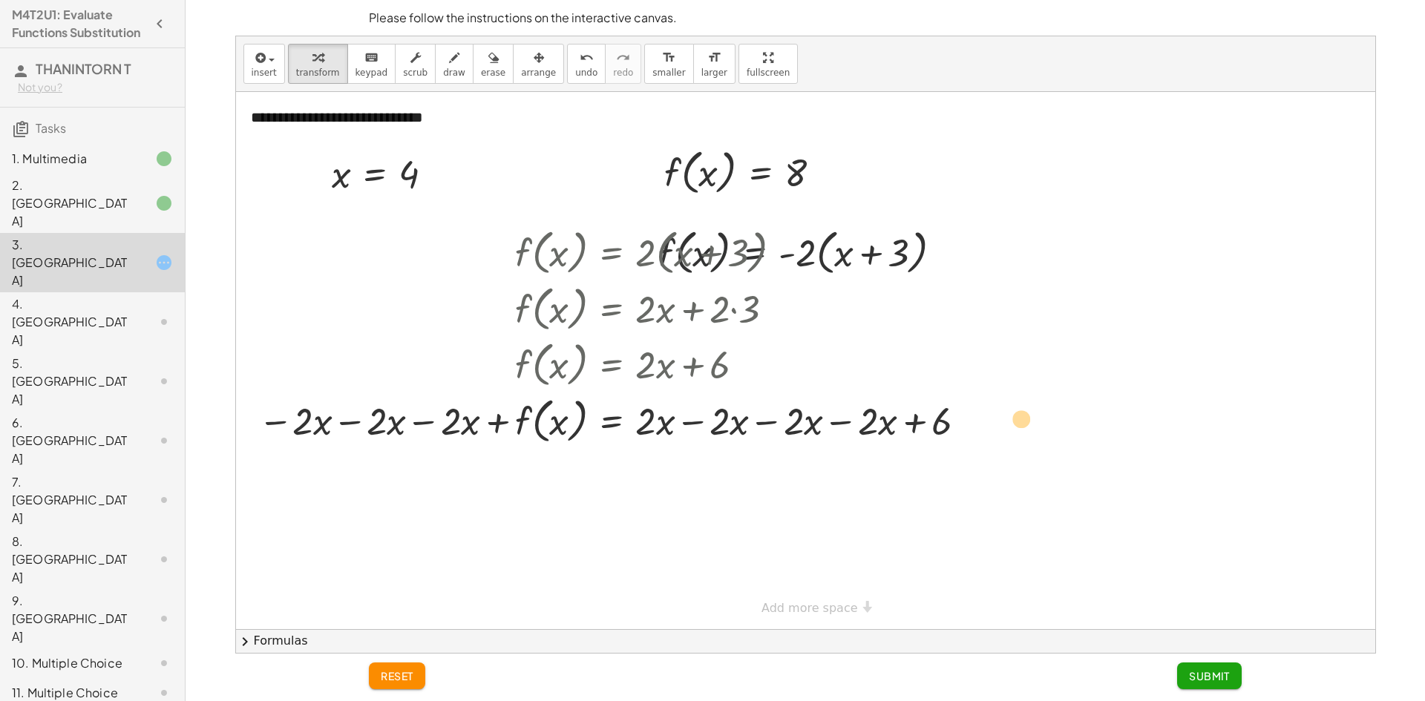
drag, startPoint x: 491, startPoint y: 421, endPoint x: 962, endPoint y: 419, distance: 471.3
click at [962, 419] on div at bounding box center [615, 420] width 729 height 56
click at [481, 69] on span "erase" at bounding box center [493, 73] width 24 height 10
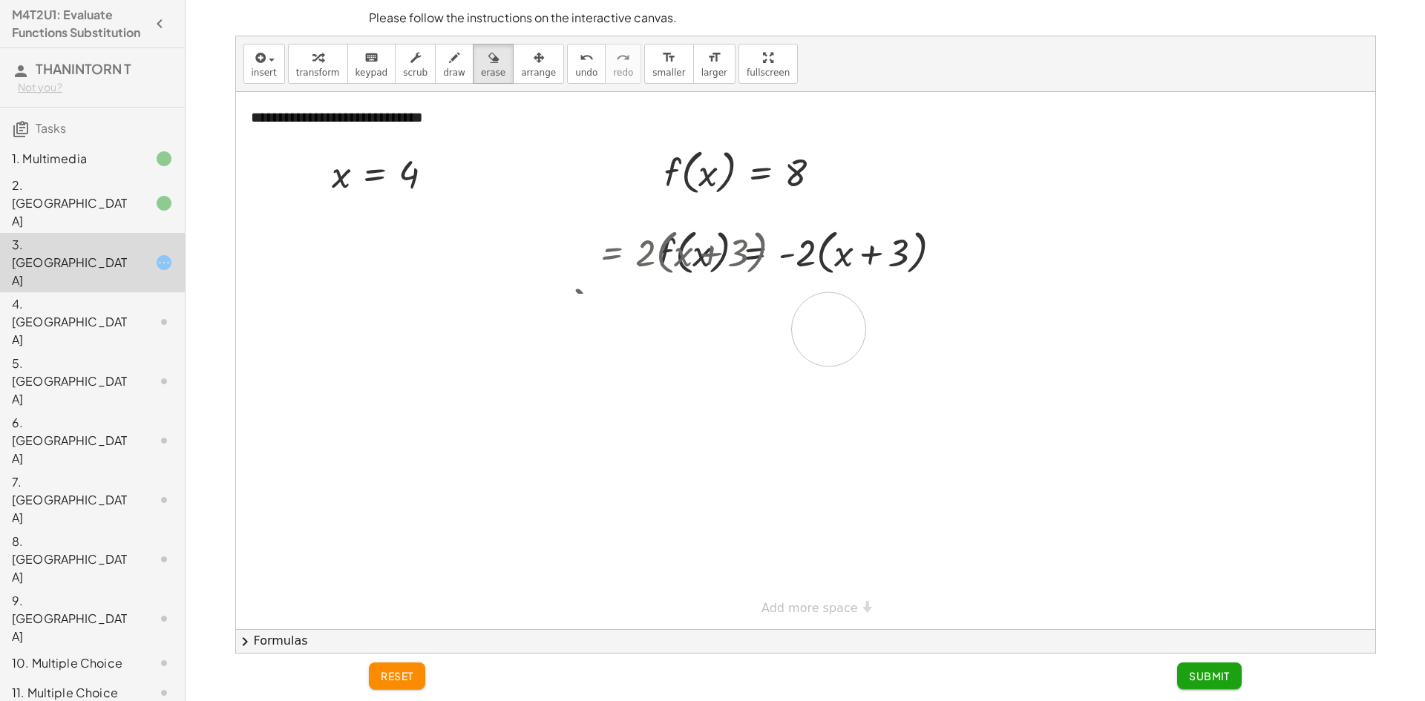
drag, startPoint x: 559, startPoint y: 251, endPoint x: 532, endPoint y: 383, distance: 134.8
click at [715, 352] on div at bounding box center [805, 360] width 1139 height 537
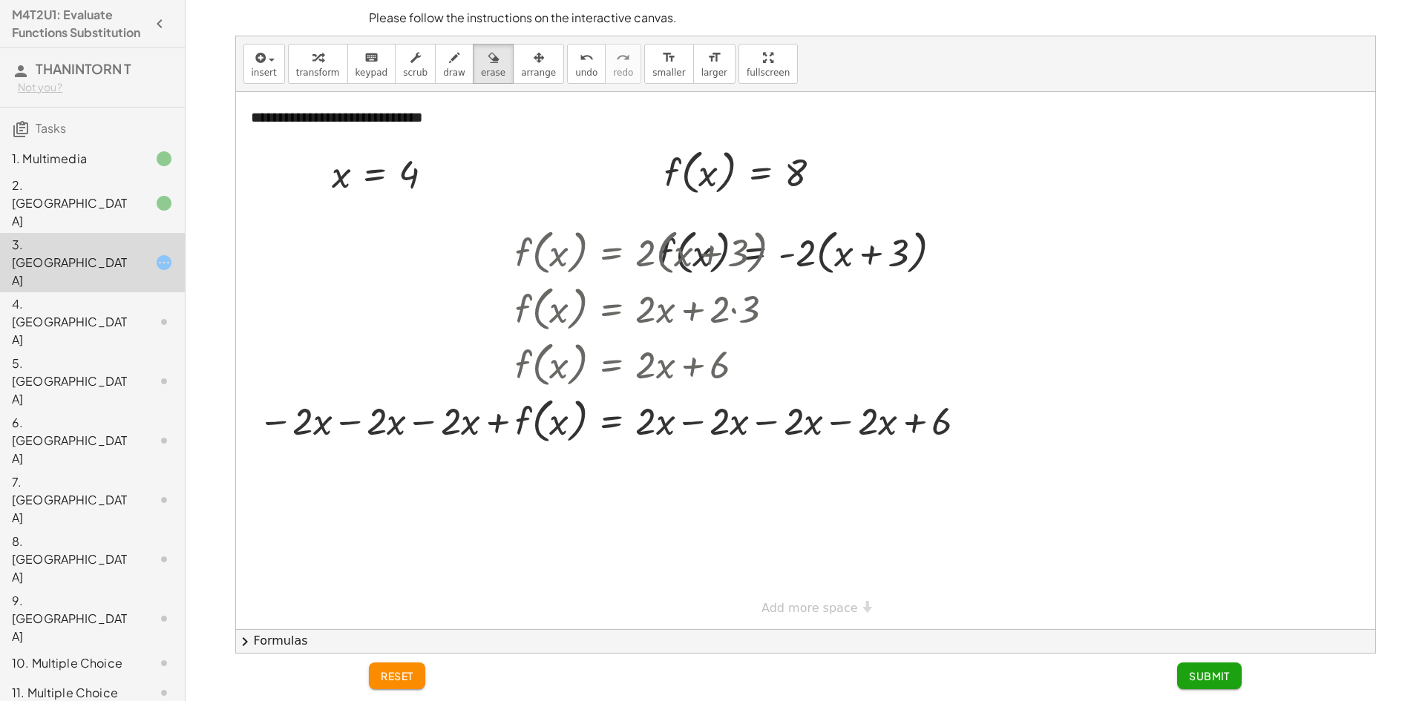
click at [406, 676] on span "reset" at bounding box center [397, 675] width 33 height 13
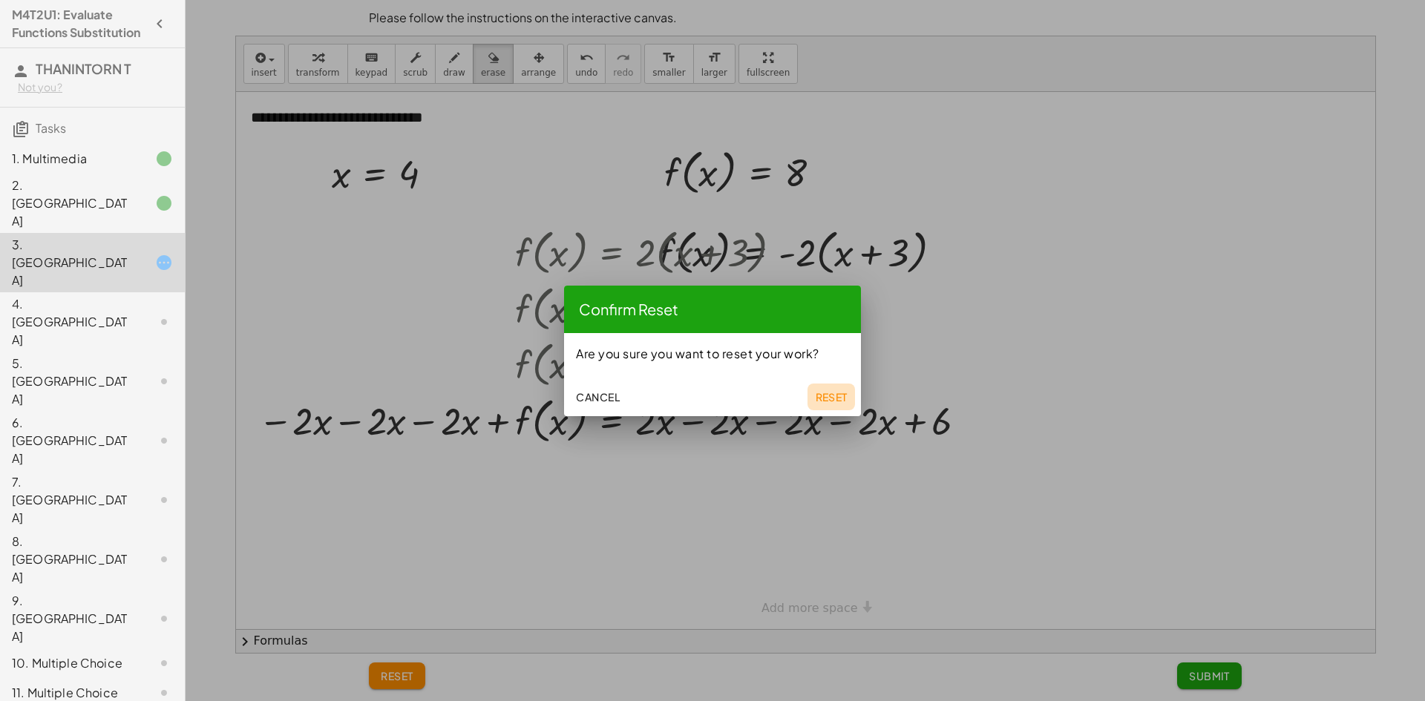
click at [829, 401] on span "Reset" at bounding box center [831, 396] width 33 height 13
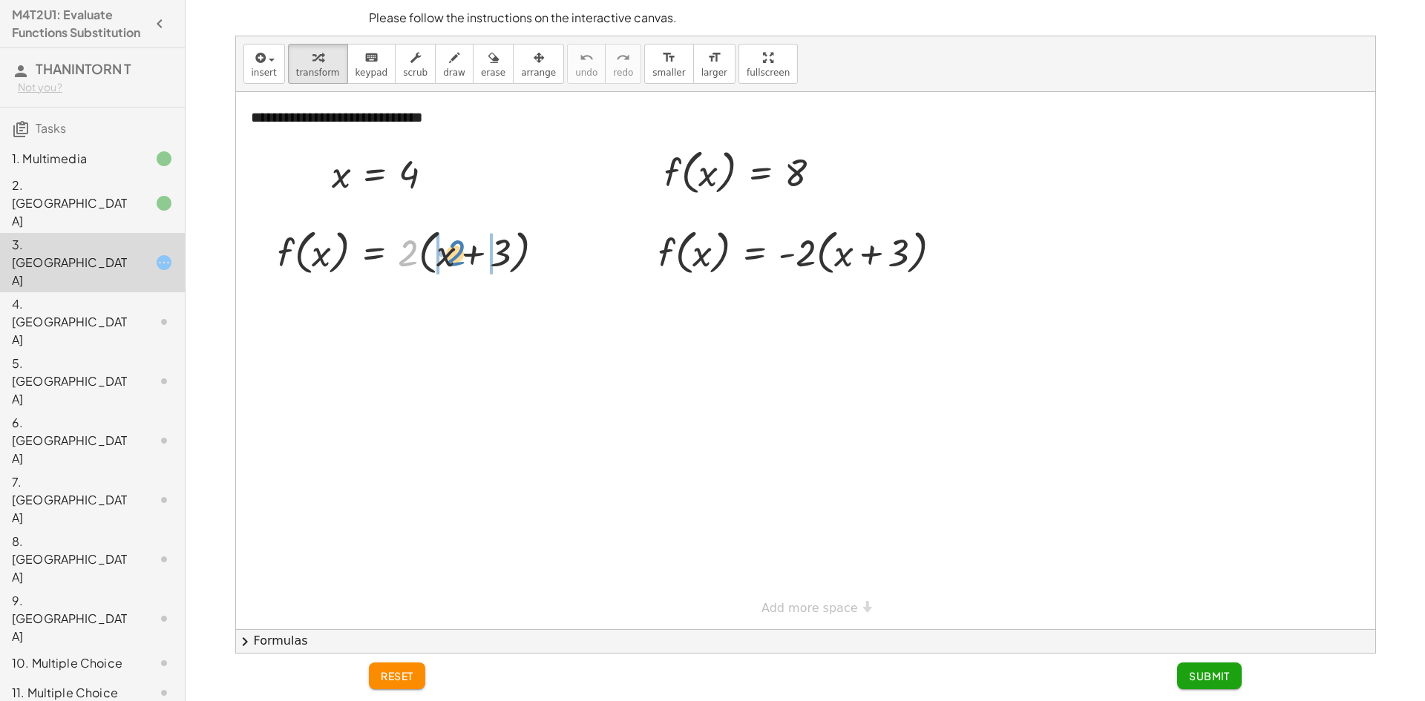
drag, startPoint x: 409, startPoint y: 257, endPoint x: 453, endPoint y: 258, distance: 43.8
click at [453, 258] on div at bounding box center [416, 251] width 293 height 56
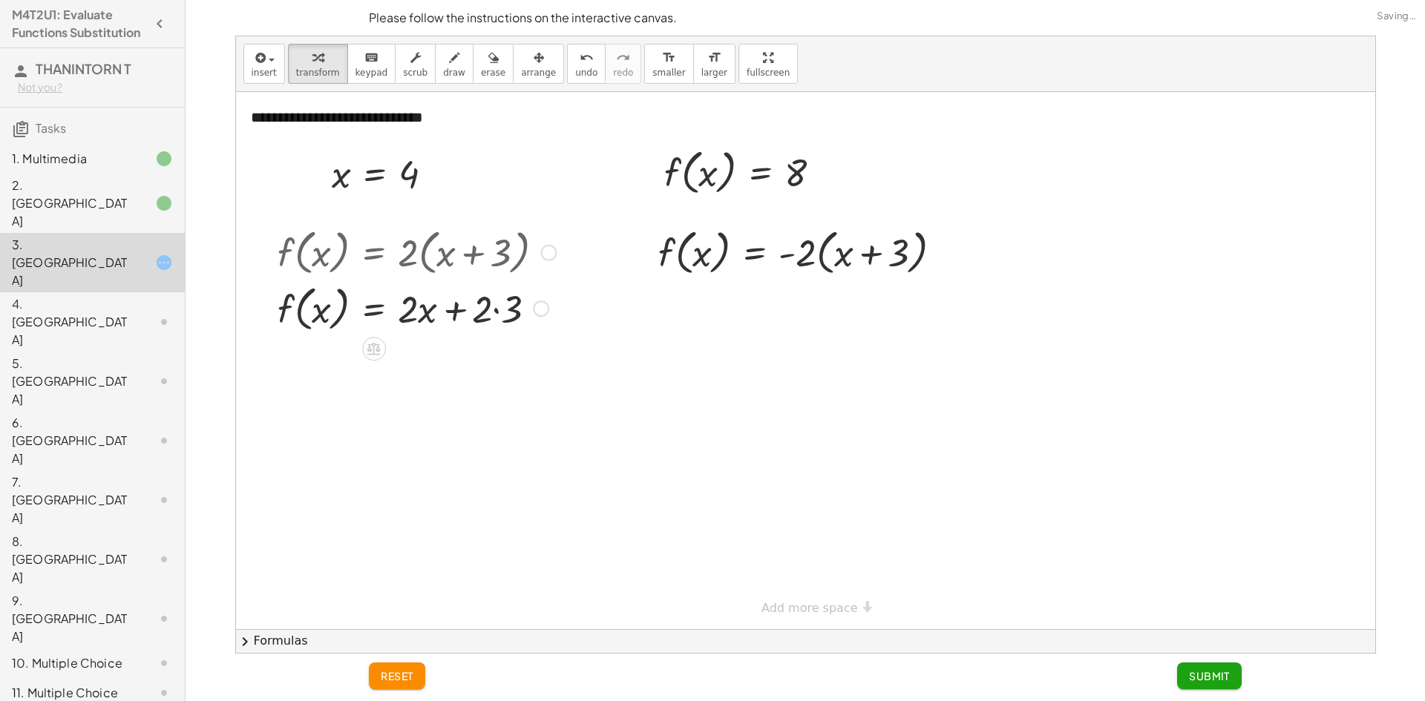
click at [500, 314] on div at bounding box center [416, 308] width 293 height 56
click at [873, 257] on div at bounding box center [806, 251] width 310 height 56
click at [789, 252] on div at bounding box center [806, 251] width 310 height 56
click at [778, 251] on div at bounding box center [806, 251] width 310 height 56
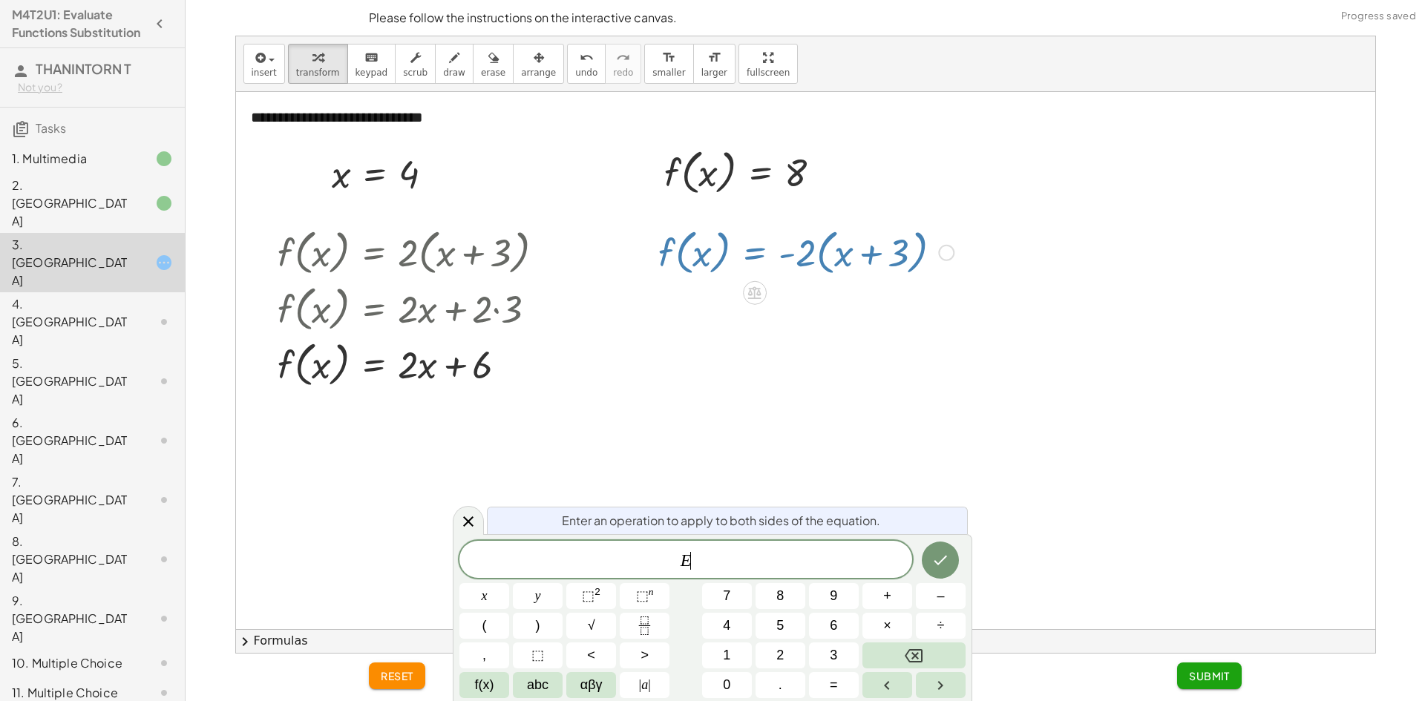
drag, startPoint x: 608, startPoint y: 174, endPoint x: 594, endPoint y: 168, distance: 15.3
click at [600, 171] on div at bounding box center [805, 360] width 1139 height 537
drag, startPoint x: 602, startPoint y: 230, endPoint x: 597, endPoint y: 279, distance: 49.3
click at [606, 237] on div at bounding box center [805, 360] width 1139 height 537
drag, startPoint x: 579, startPoint y: 317, endPoint x: 565, endPoint y: 358, distance: 43.7
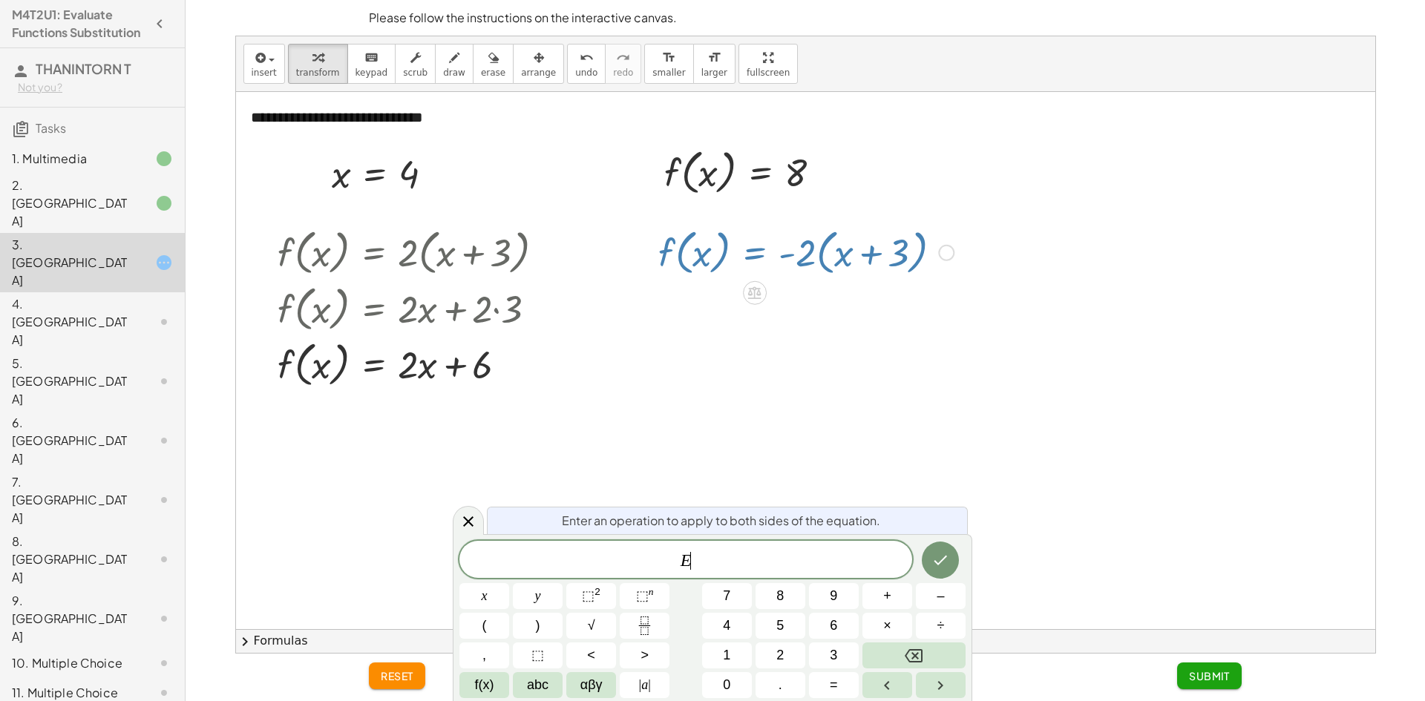
click at [565, 358] on div "**********" at bounding box center [805, 360] width 1139 height 537
click at [464, 510] on div at bounding box center [468, 520] width 31 height 29
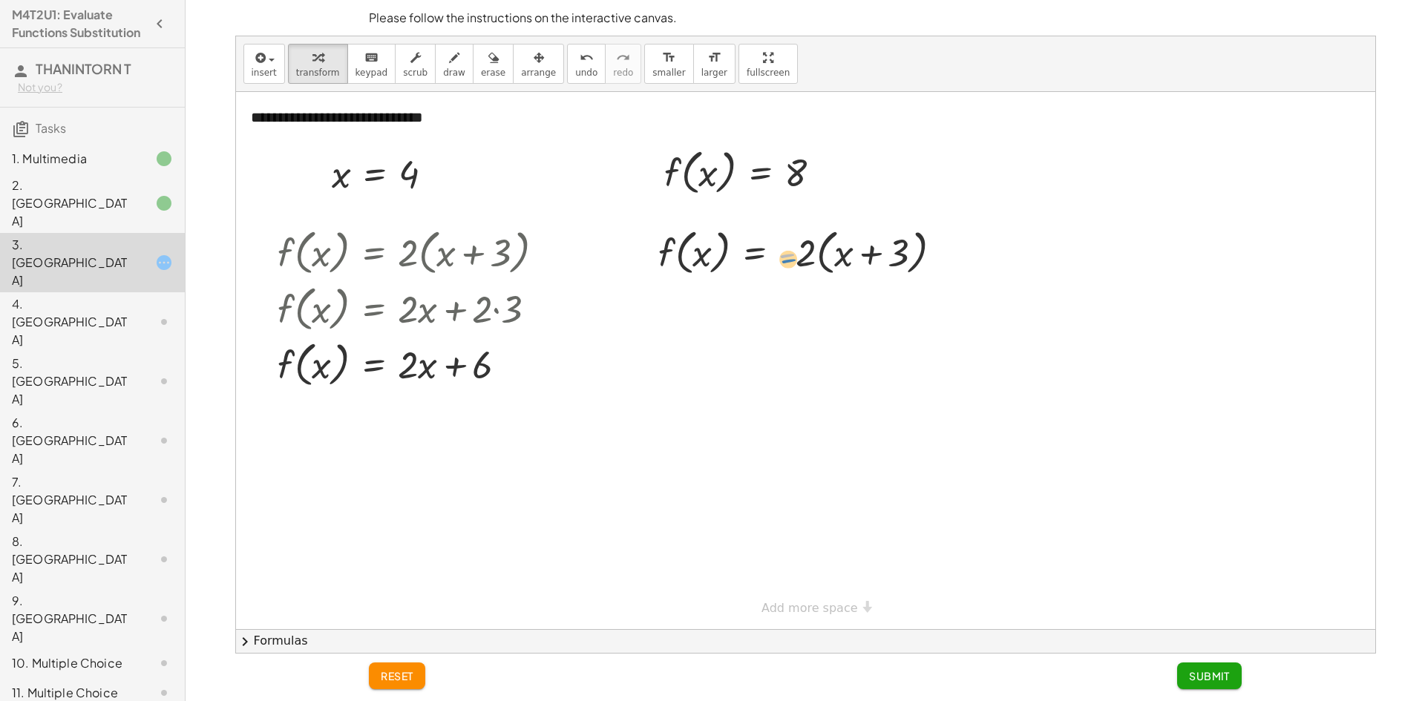
drag, startPoint x: 815, startPoint y: 266, endPoint x: 793, endPoint y: 257, distance: 24.0
click at [793, 257] on div at bounding box center [806, 251] width 310 height 56
drag, startPoint x: 801, startPoint y: 261, endPoint x: 871, endPoint y: 264, distance: 69.8
click at [871, 264] on div at bounding box center [806, 251] width 310 height 56
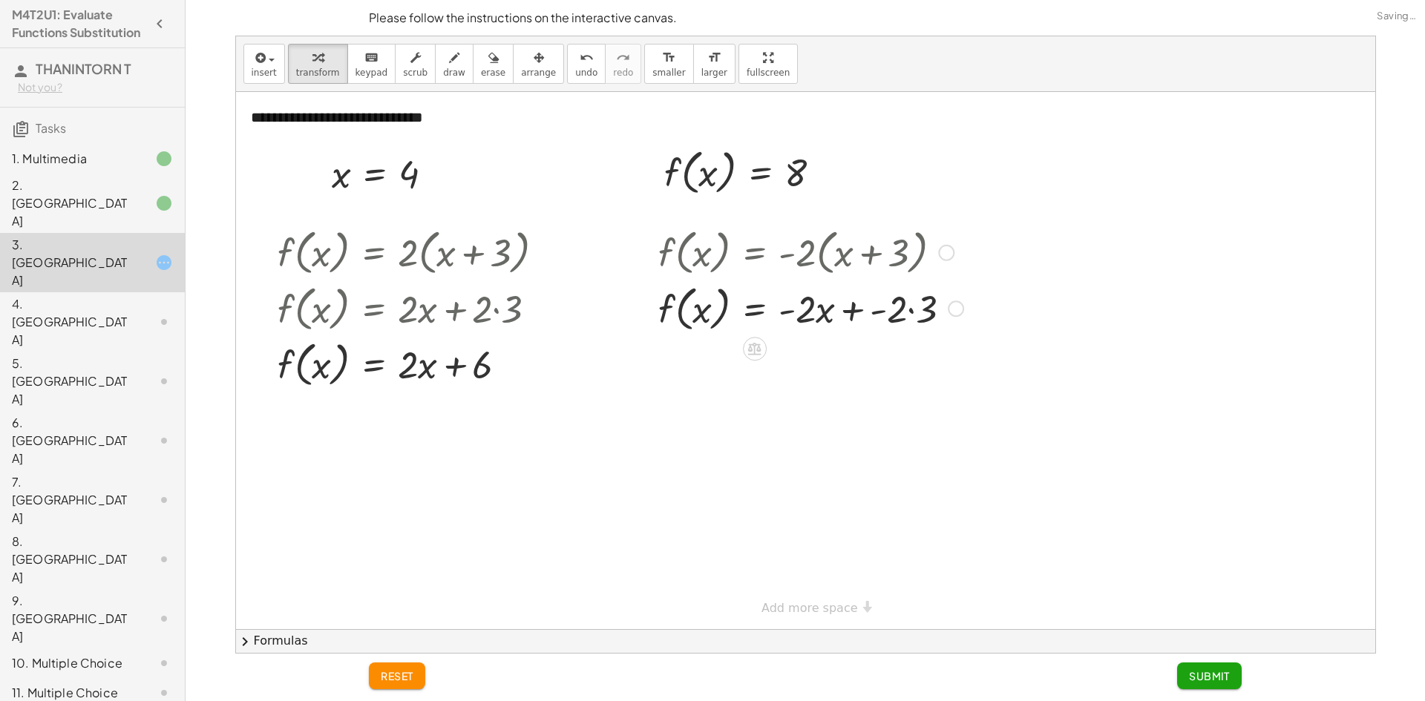
click at [901, 313] on div at bounding box center [811, 308] width 320 height 56
click at [916, 307] on div at bounding box center [811, 308] width 320 height 56
drag, startPoint x: 422, startPoint y: 394, endPoint x: 449, endPoint y: 384, distance: 28.7
click at [434, 388] on div "f ( , x ) = · 2 · ( + x + 3 ) f ( , x ) = + · 2 · x + · 2 · 3 f ( , x ) = + x +…" at bounding box center [411, 308] width 312 height 176
click at [450, 383] on div at bounding box center [416, 363] width 293 height 56
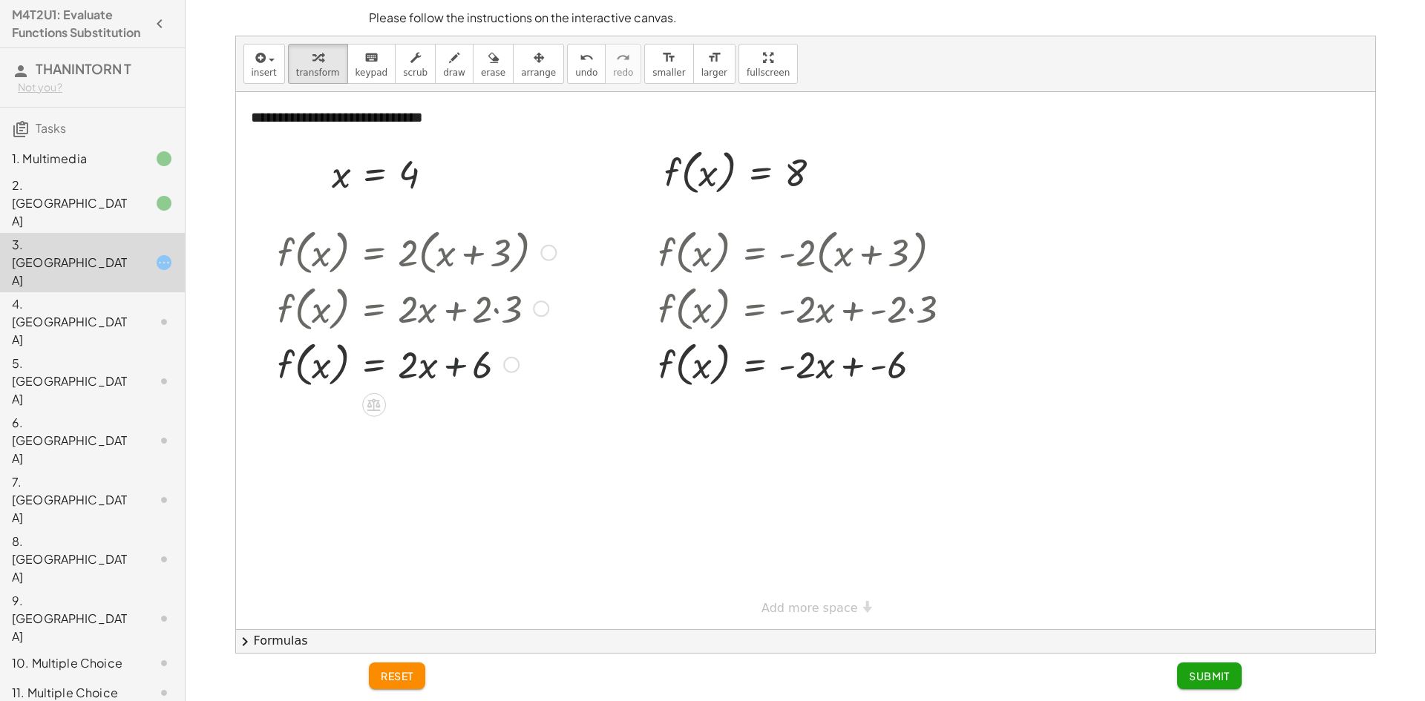
drag, startPoint x: 453, startPoint y: 381, endPoint x: 453, endPoint y: 371, distance: 9.7
click at [453, 380] on div at bounding box center [416, 363] width 293 height 56
click at [453, 371] on div at bounding box center [416, 363] width 293 height 56
drag, startPoint x: 453, startPoint y: 371, endPoint x: 627, endPoint y: 396, distance: 175.4
click at [599, 394] on div "**********" at bounding box center [805, 360] width 1139 height 537
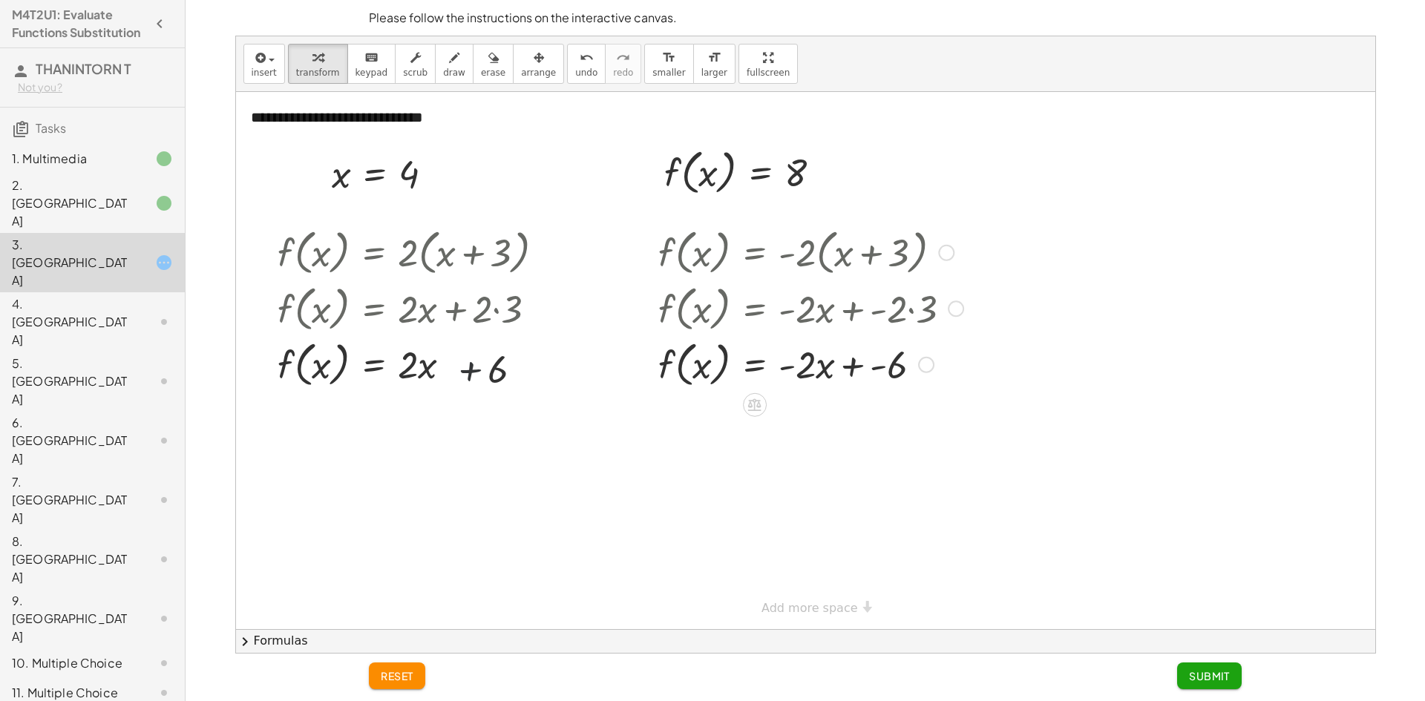
drag, startPoint x: 824, startPoint y: 378, endPoint x: 871, endPoint y: 374, distance: 46.9
click at [862, 374] on div at bounding box center [811, 363] width 320 height 56
click at [870, 383] on div at bounding box center [811, 363] width 320 height 56
click at [855, 378] on div at bounding box center [811, 363] width 320 height 56
drag, startPoint x: 853, startPoint y: 377, endPoint x: 845, endPoint y: 376, distance: 7.5
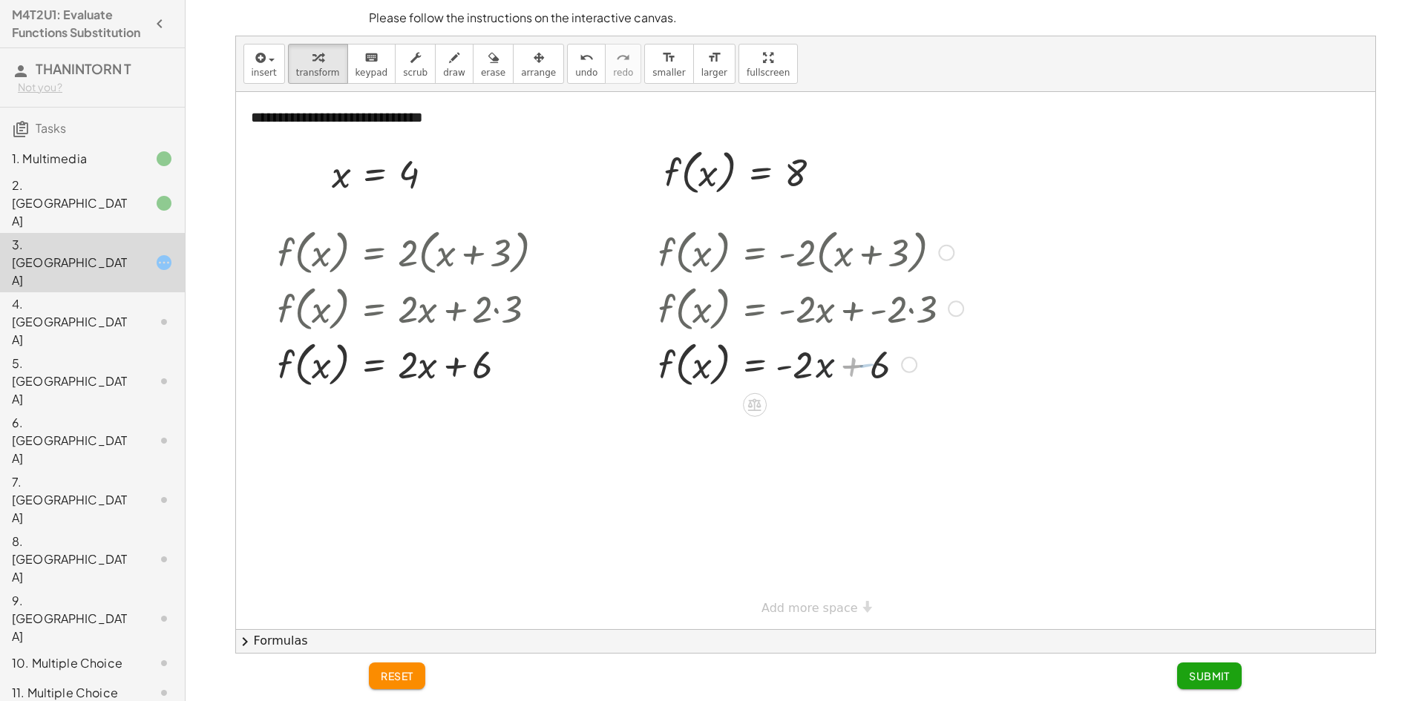
click at [849, 377] on div at bounding box center [811, 363] width 320 height 56
click at [828, 370] on div at bounding box center [811, 363] width 320 height 56
click at [823, 374] on div at bounding box center [819, 363] width 337 height 56
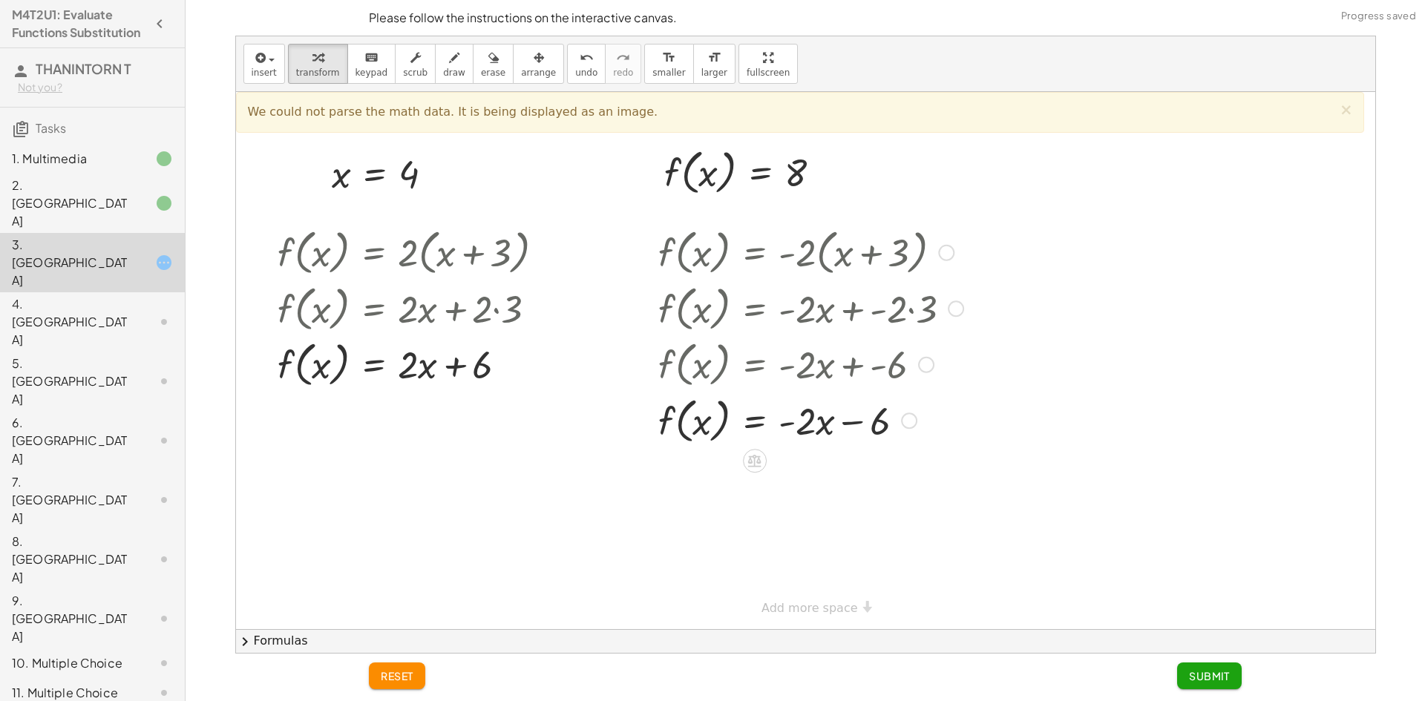
drag, startPoint x: 858, startPoint y: 429, endPoint x: 819, endPoint y: 420, distance: 40.3
click at [833, 422] on div at bounding box center [811, 420] width 320 height 56
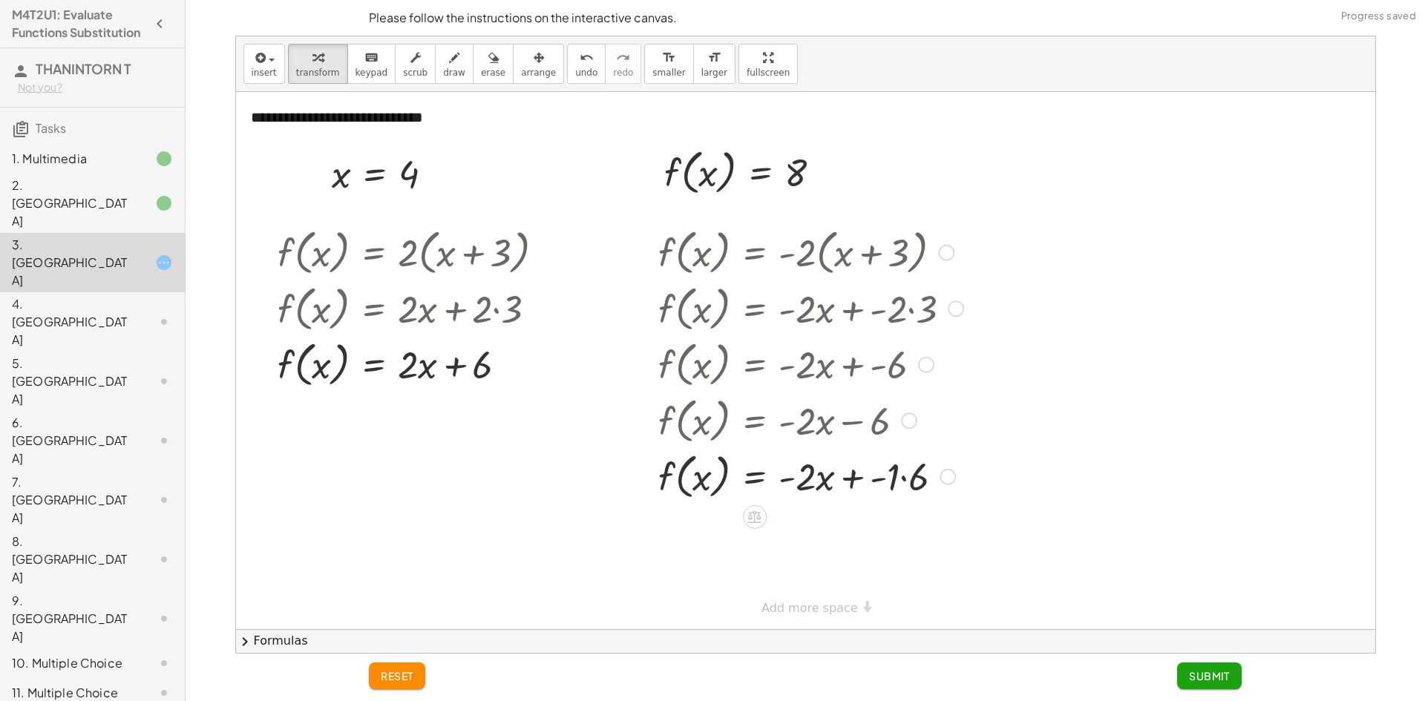
click at [902, 482] on div at bounding box center [811, 475] width 320 height 56
click at [755, 253] on div "f ( , x ) = · - 2 · ( + x + 3 ) f ( , x ) = + · - 2 · x + · - 2 · 3 f ( , x ) =…" at bounding box center [755, 253] width 0 height 0
click at [861, 531] on div at bounding box center [811, 532] width 320 height 56
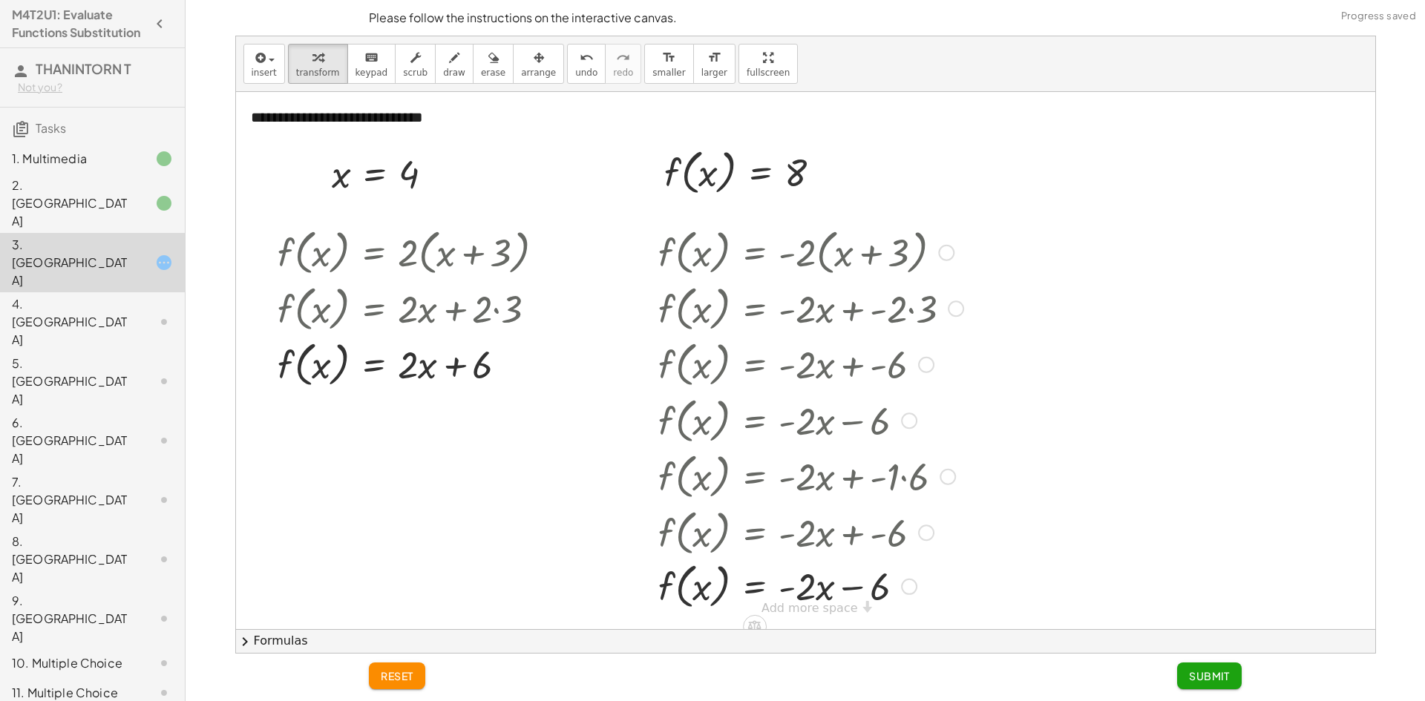
click at [831, 546] on div at bounding box center [819, 532] width 337 height 56
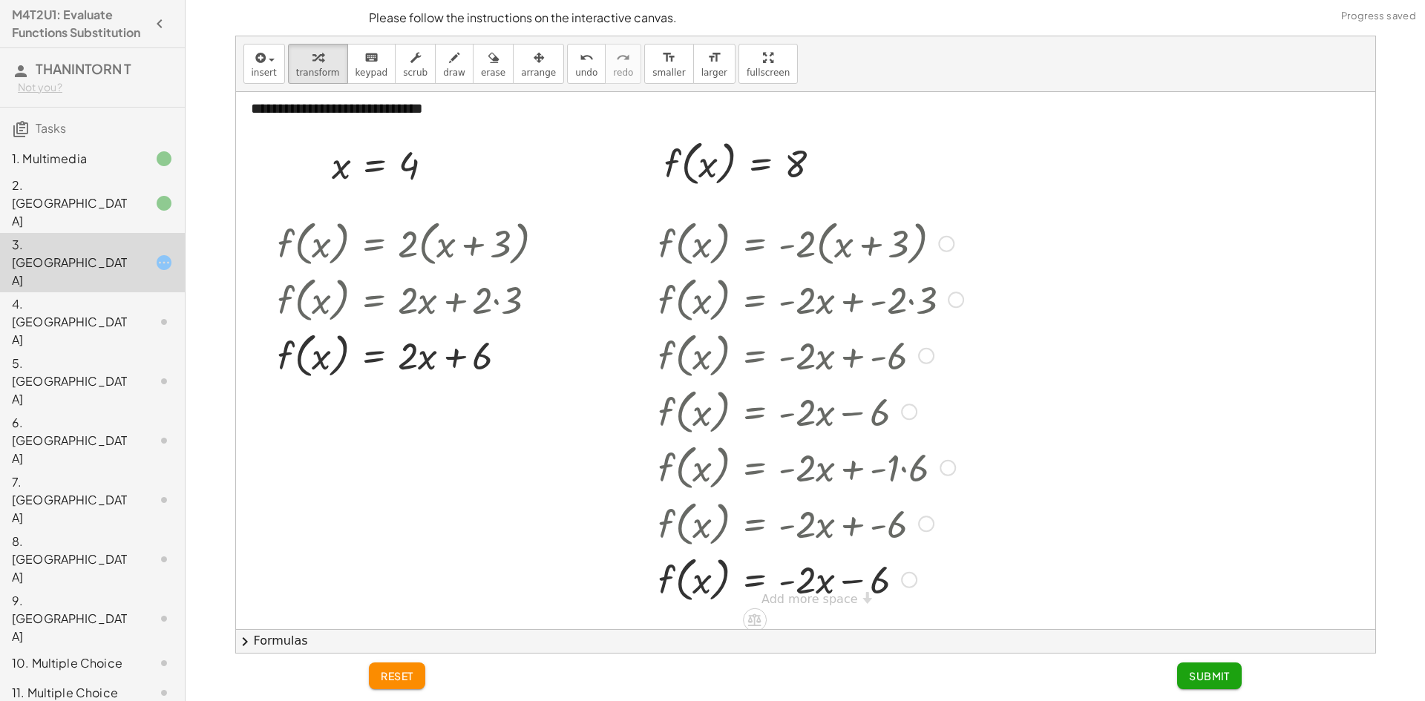
scroll to position [12, 0]
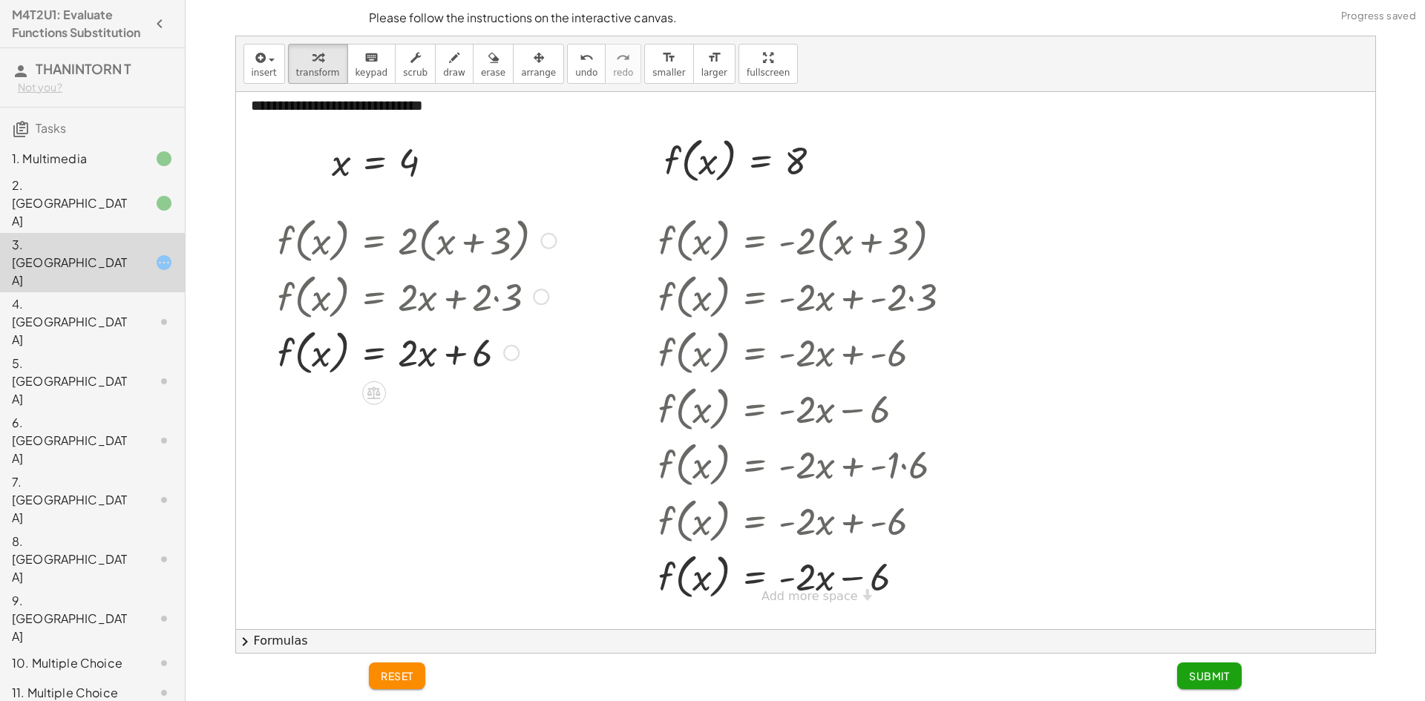
click at [451, 363] on div at bounding box center [416, 352] width 293 height 56
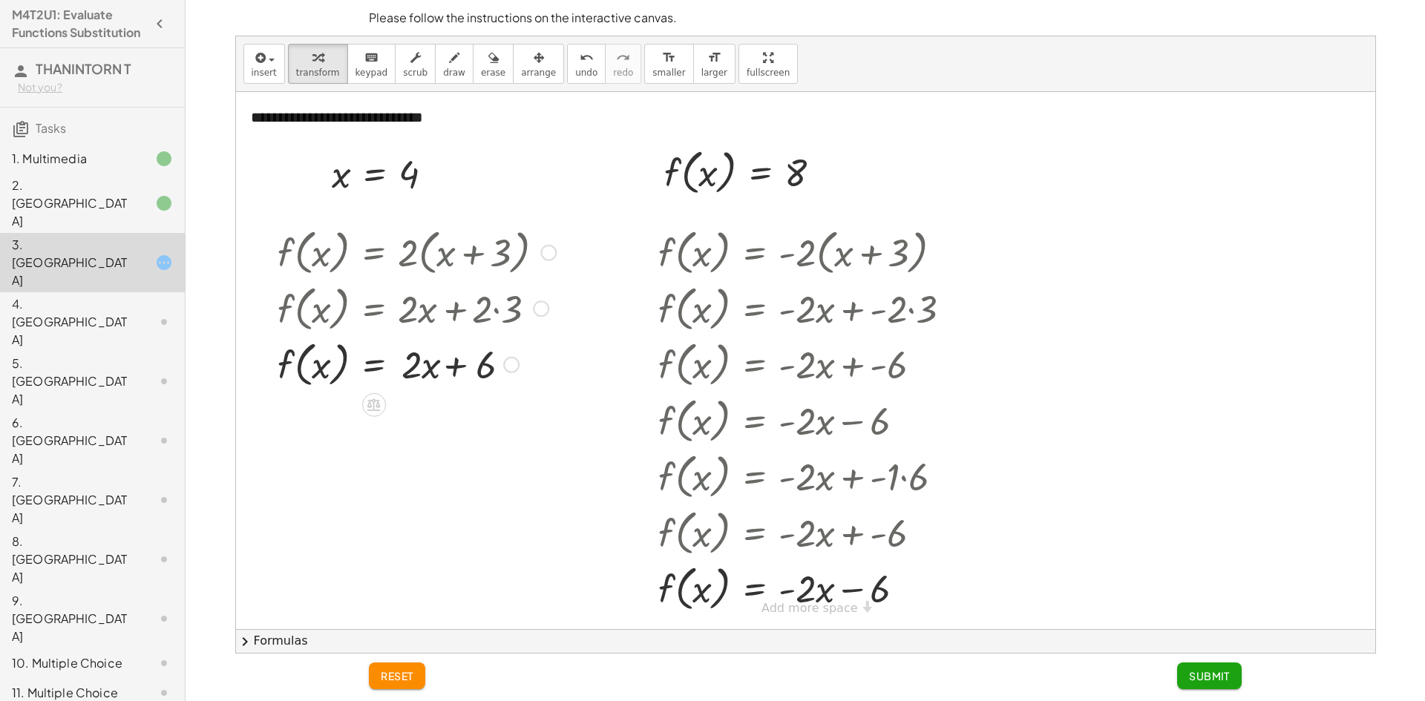
scroll to position [0, 0]
drag, startPoint x: 423, startPoint y: 364, endPoint x: 455, endPoint y: 367, distance: 32.1
click at [455, 367] on div at bounding box center [416, 363] width 293 height 56
click at [468, 370] on div at bounding box center [416, 363] width 293 height 56
drag, startPoint x: 413, startPoint y: 370, endPoint x: 528, endPoint y: 365, distance: 114.4
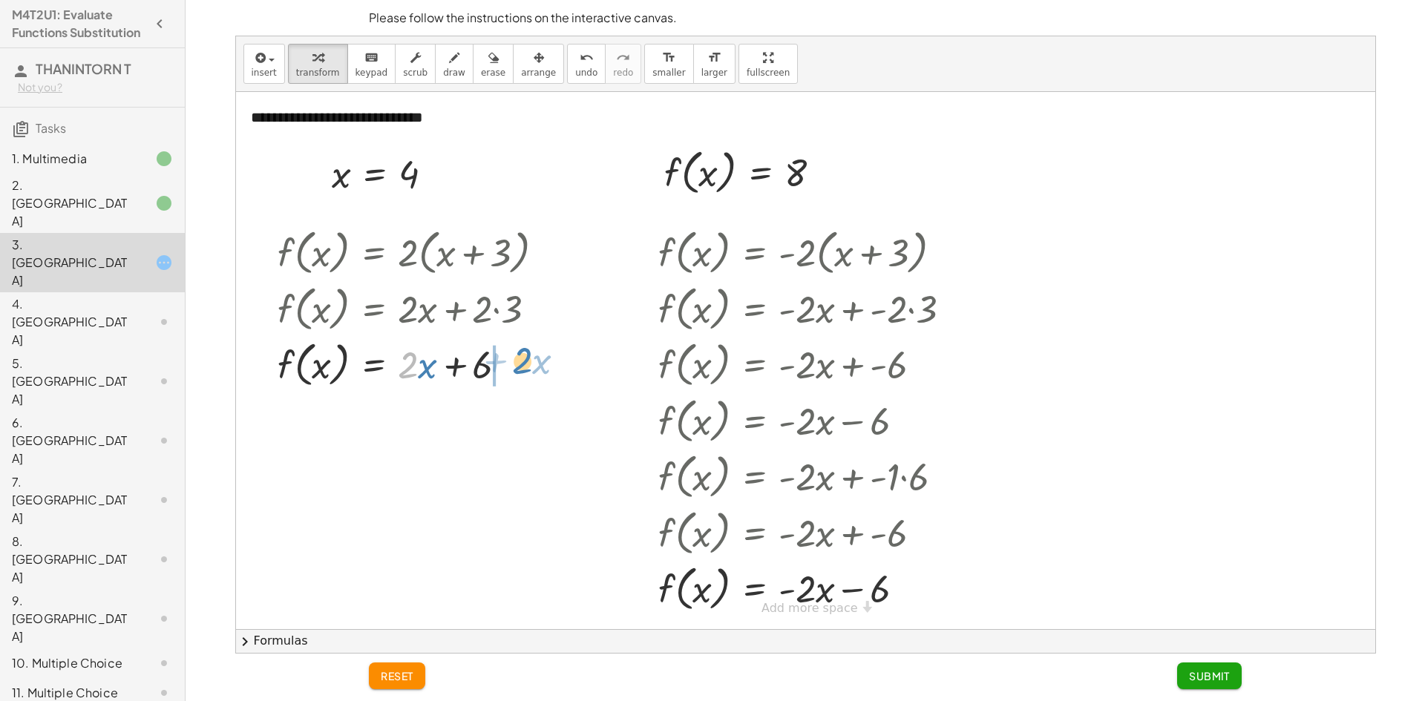
click at [528, 365] on div at bounding box center [416, 363] width 293 height 56
click at [440, 381] on div at bounding box center [416, 363] width 293 height 56
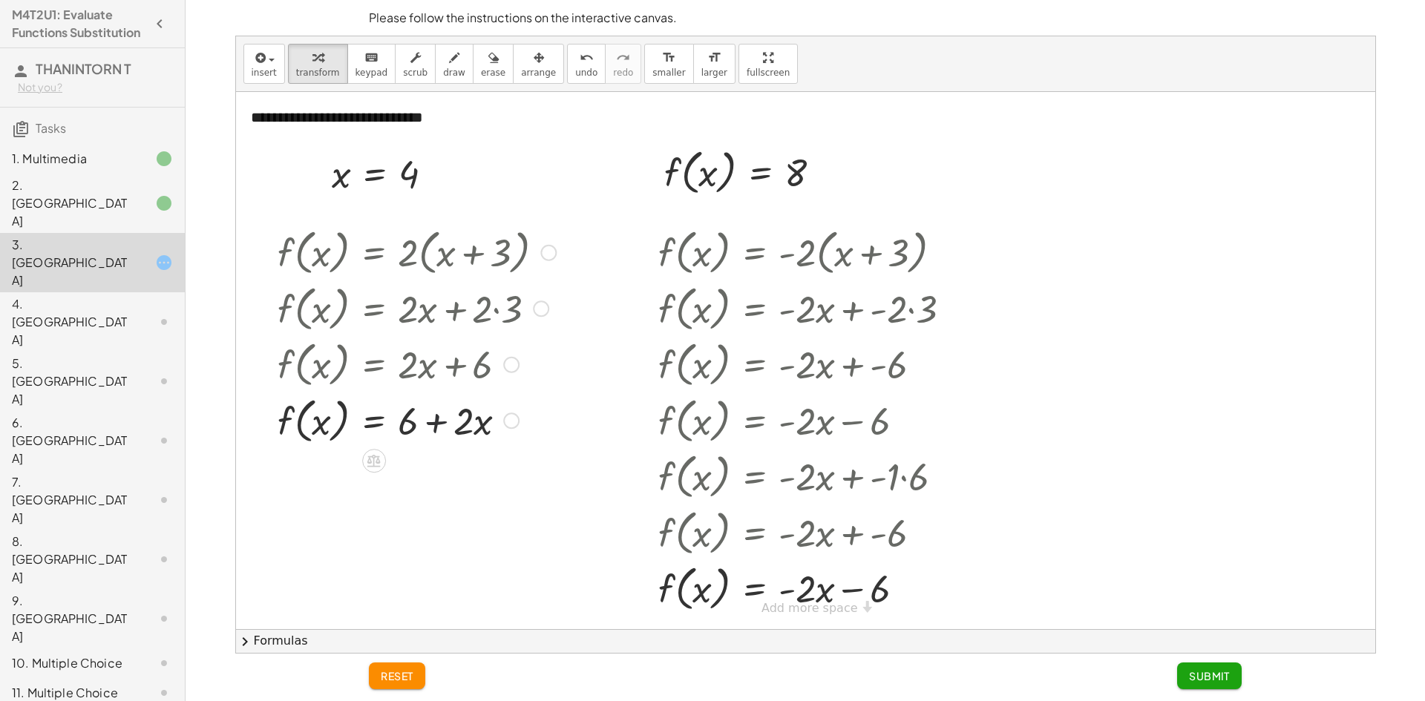
click at [422, 421] on div at bounding box center [416, 420] width 293 height 56
drag, startPoint x: 424, startPoint y: 421, endPoint x: 433, endPoint y: 423, distance: 9.2
click at [429, 423] on div at bounding box center [416, 420] width 293 height 56
drag, startPoint x: 433, startPoint y: 423, endPoint x: 430, endPoint y: 401, distance: 22.4
click at [432, 416] on div at bounding box center [416, 420] width 293 height 56
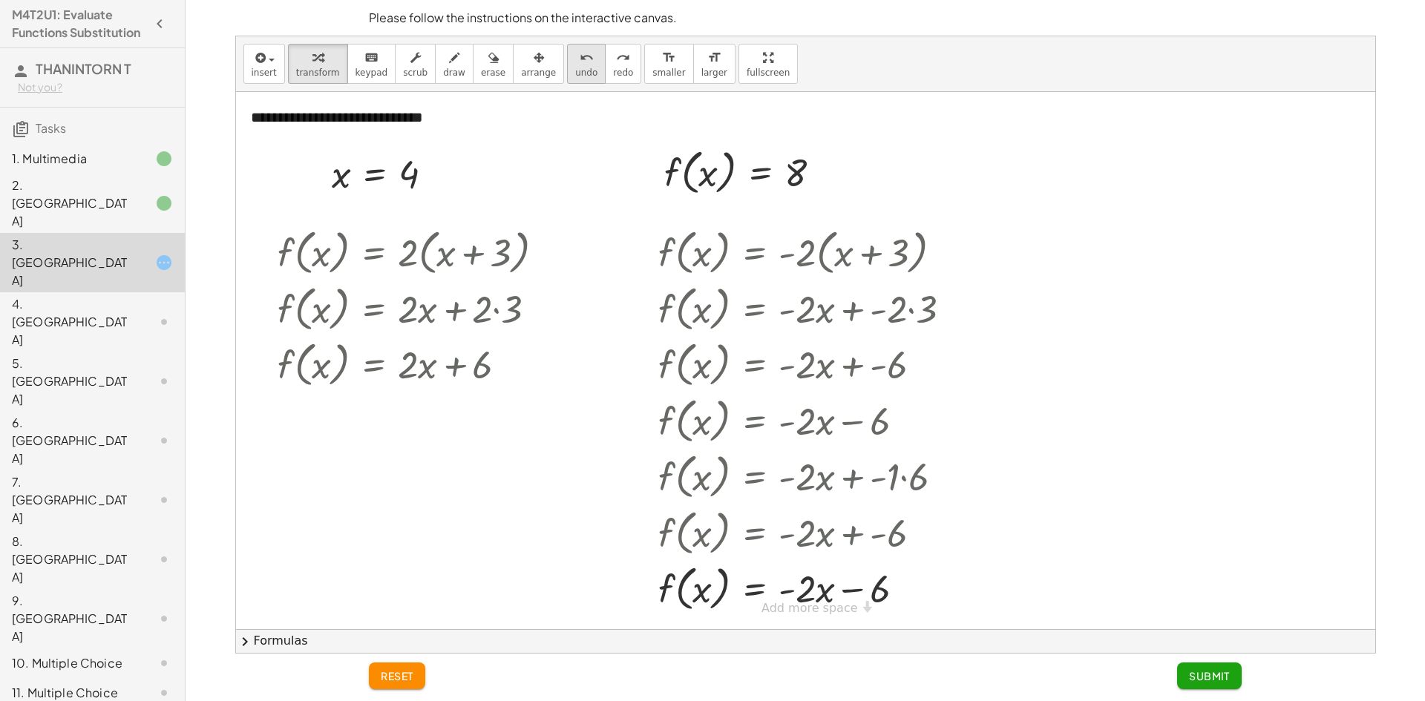
click at [567, 46] on button "undo undo" at bounding box center [586, 64] width 39 height 40
click at [398, 679] on span "reset" at bounding box center [397, 675] width 33 height 13
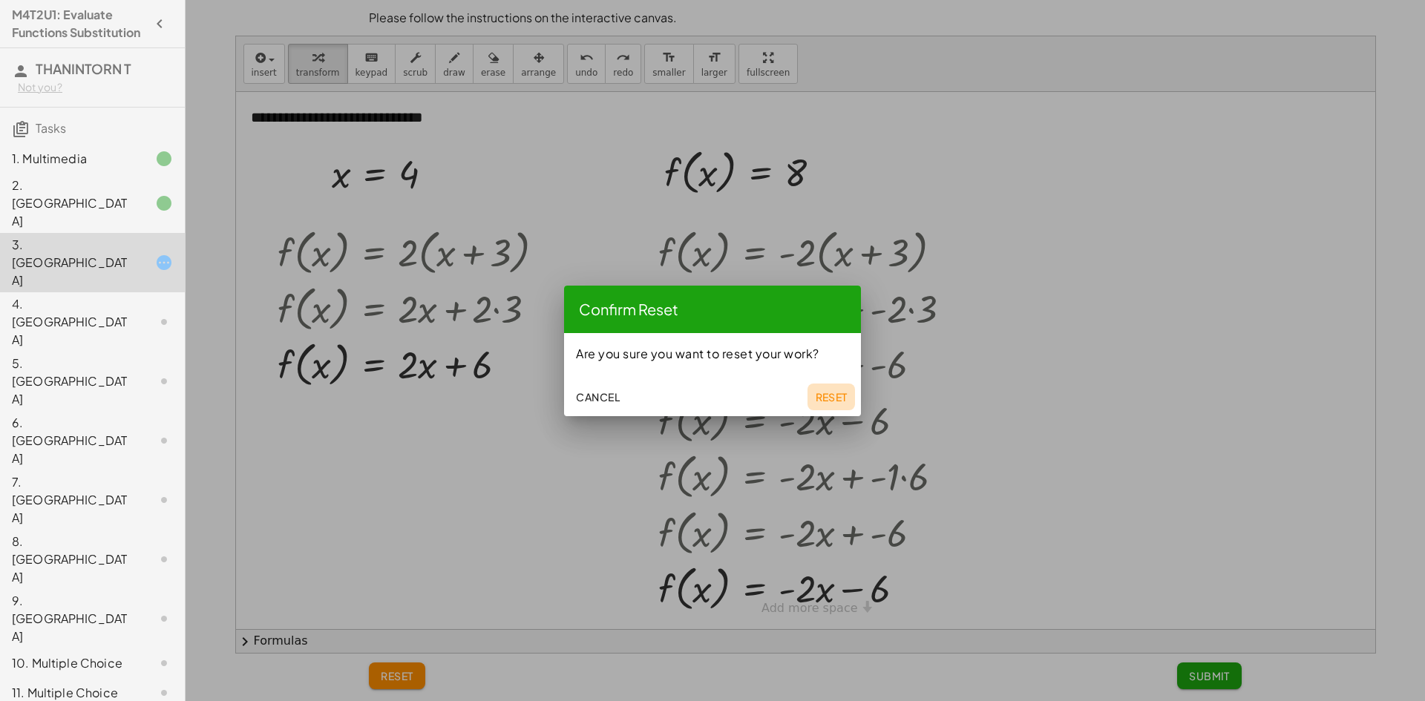
click at [842, 399] on span "Reset" at bounding box center [831, 396] width 33 height 13
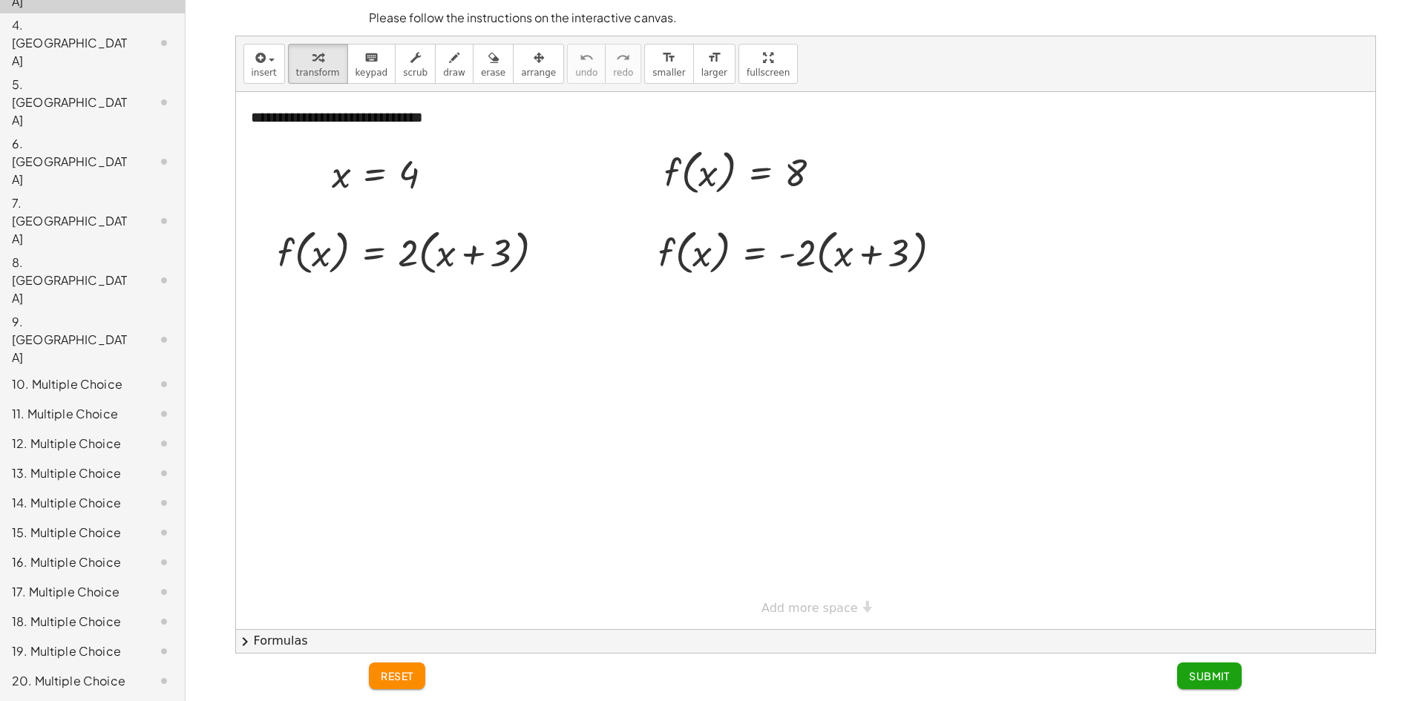
scroll to position [280, 0]
